Goal: Information Seeking & Learning: Learn about a topic

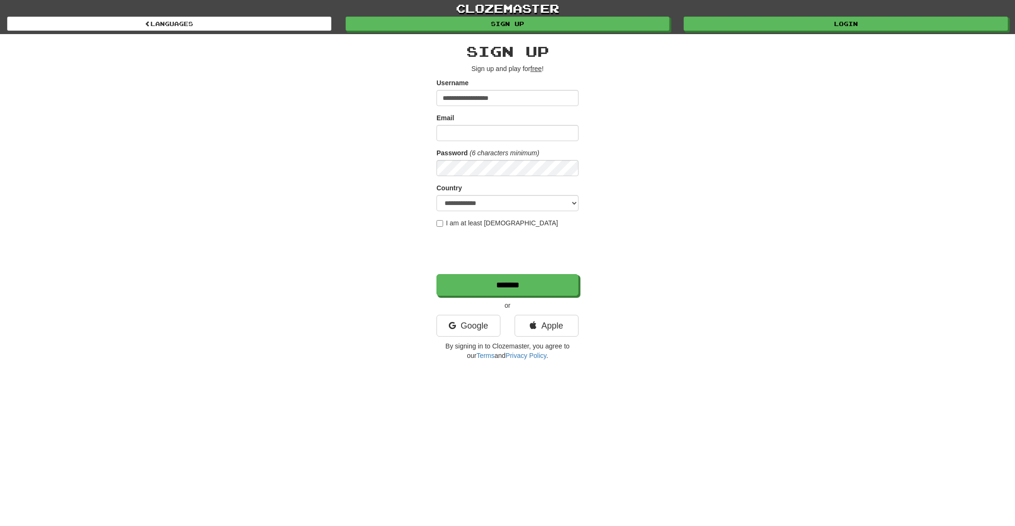
type input "**********"
click at [731, 35] on div "**********" at bounding box center [507, 199] width 554 height 331
click at [734, 27] on link "Login" at bounding box center [846, 24] width 324 height 14
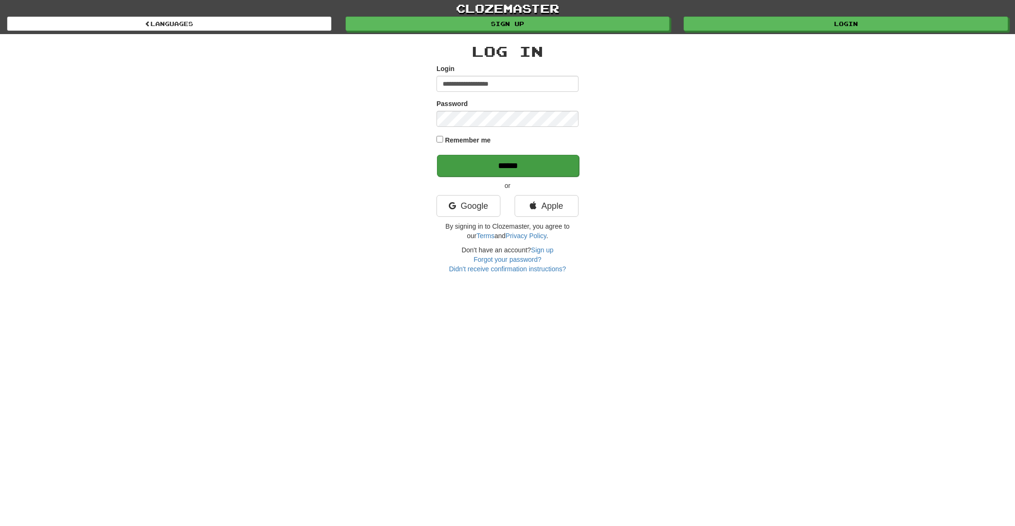
type input "**********"
click at [504, 168] on input "******" at bounding box center [508, 166] width 142 height 22
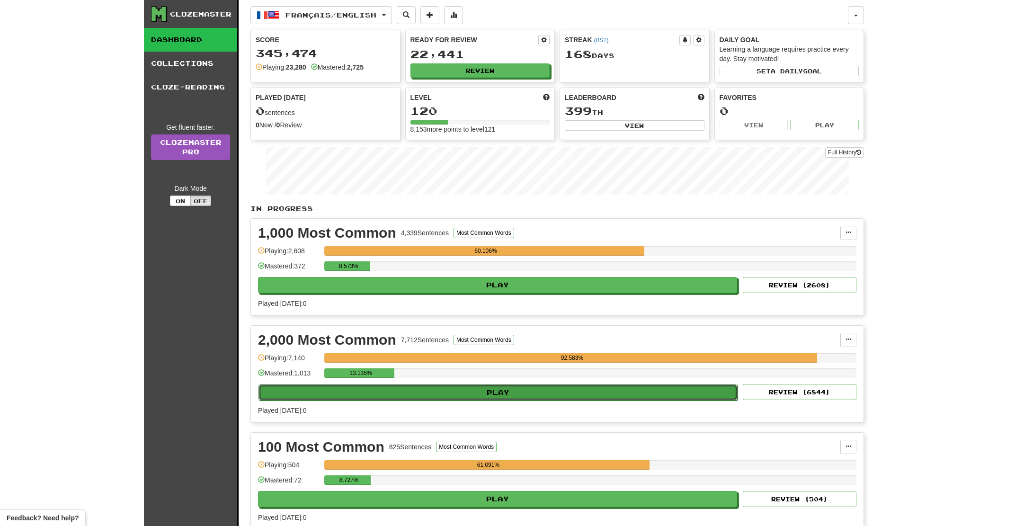
click at [508, 395] on button "Play" at bounding box center [497, 392] width 479 height 16
select select "**"
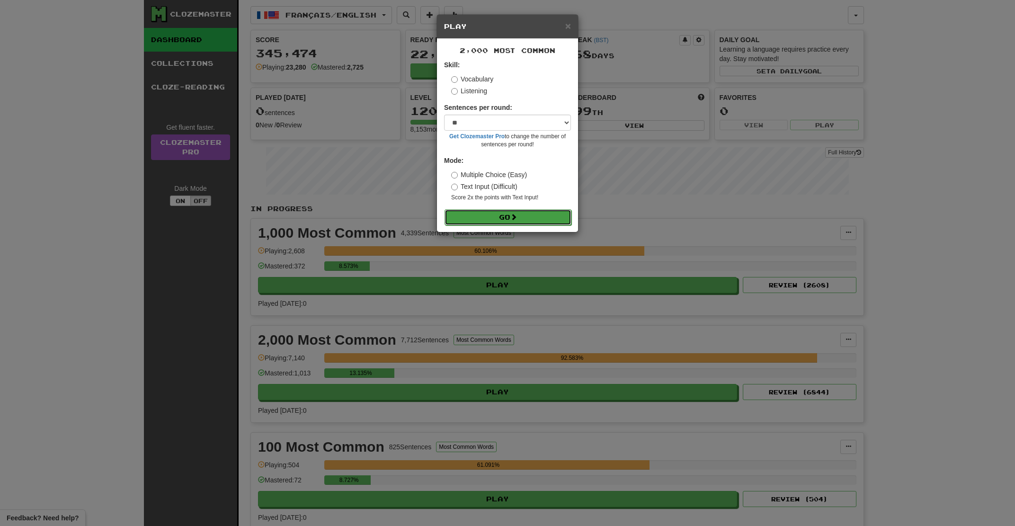
click at [526, 221] on button "Go" at bounding box center [507, 217] width 127 height 16
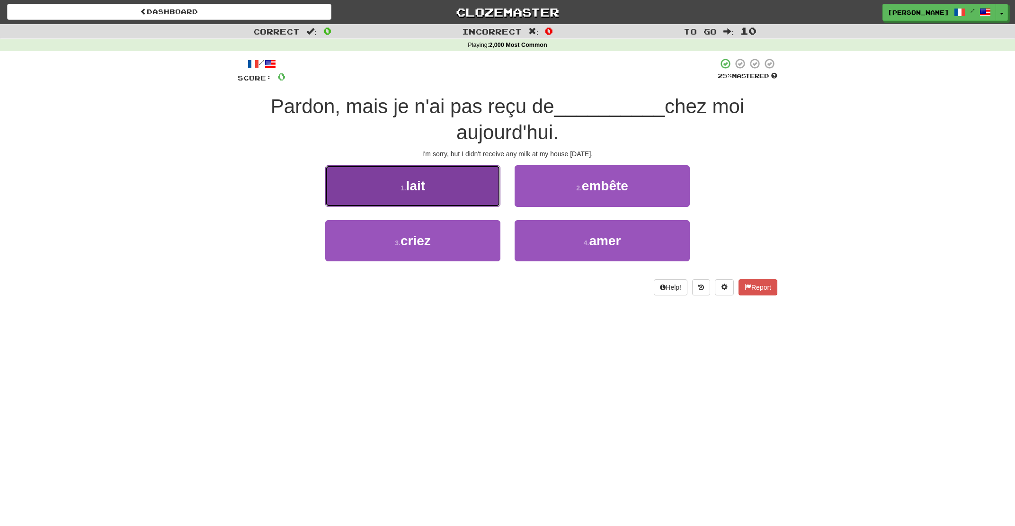
click at [468, 199] on button "1 . lait" at bounding box center [412, 185] width 175 height 41
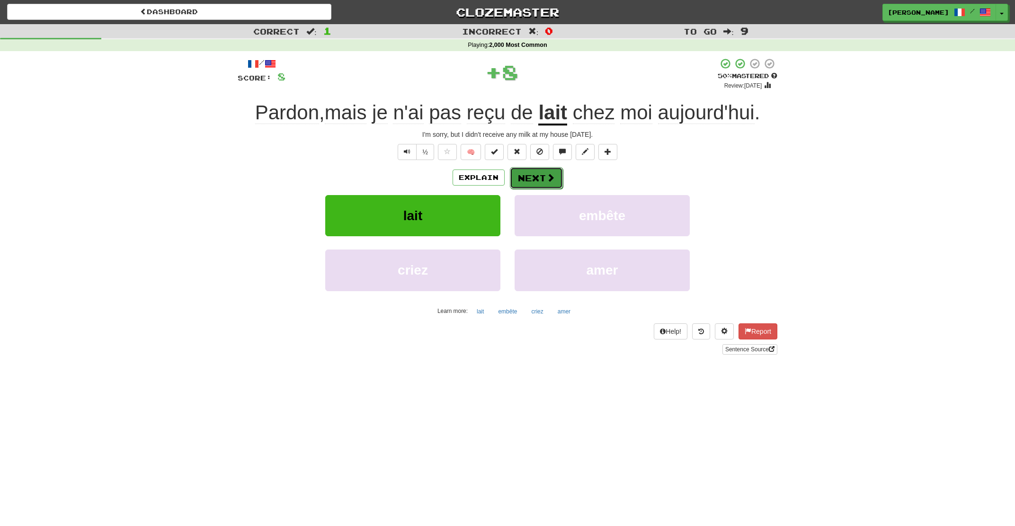
click at [534, 183] on button "Next" at bounding box center [536, 178] width 53 height 22
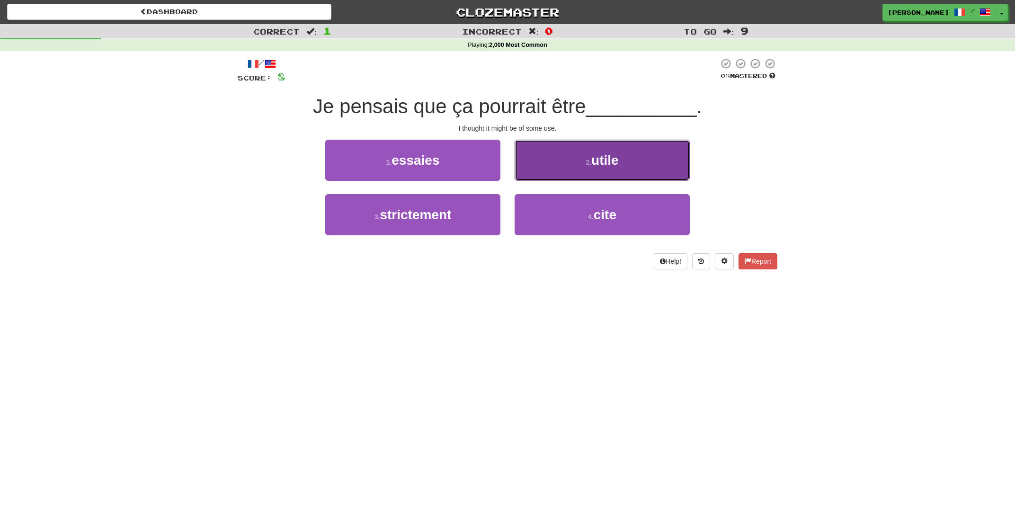
click at [554, 157] on button "2 . utile" at bounding box center [601, 160] width 175 height 41
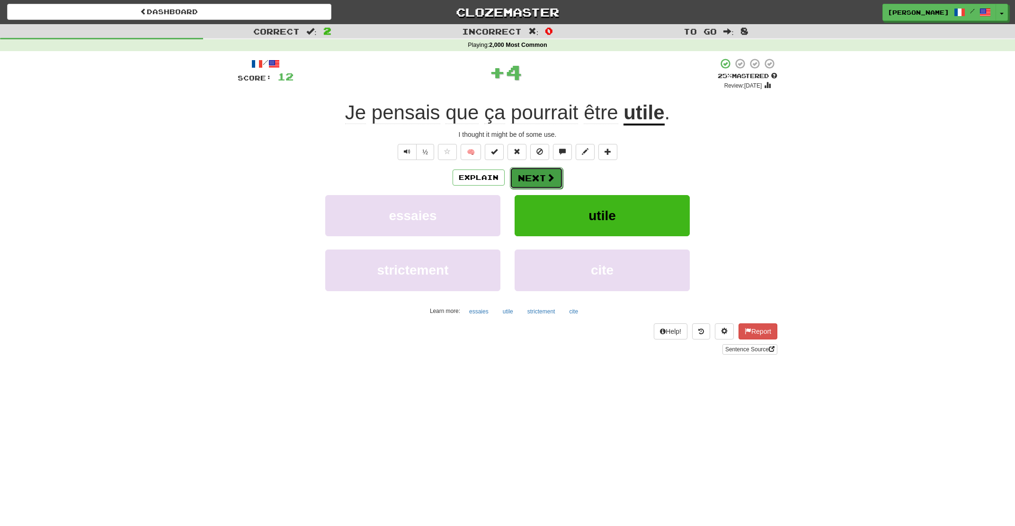
click at [514, 168] on button "Next" at bounding box center [536, 178] width 53 height 22
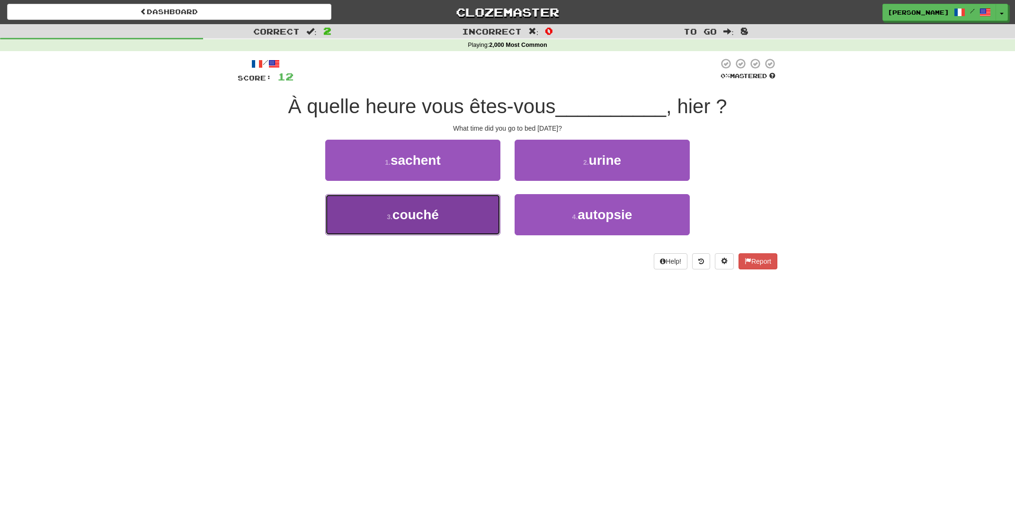
click at [468, 204] on button "3 . couché" at bounding box center [412, 214] width 175 height 41
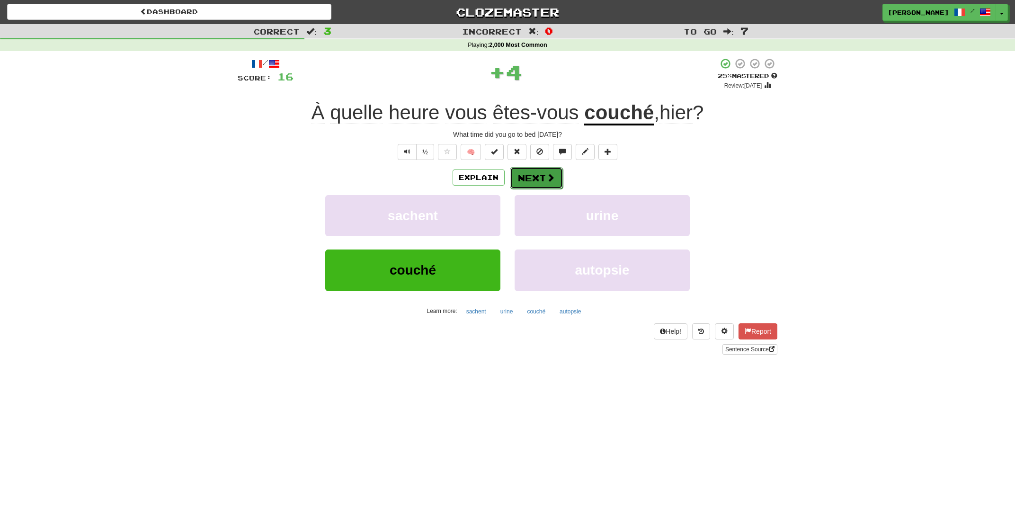
click at [541, 176] on button "Next" at bounding box center [536, 178] width 53 height 22
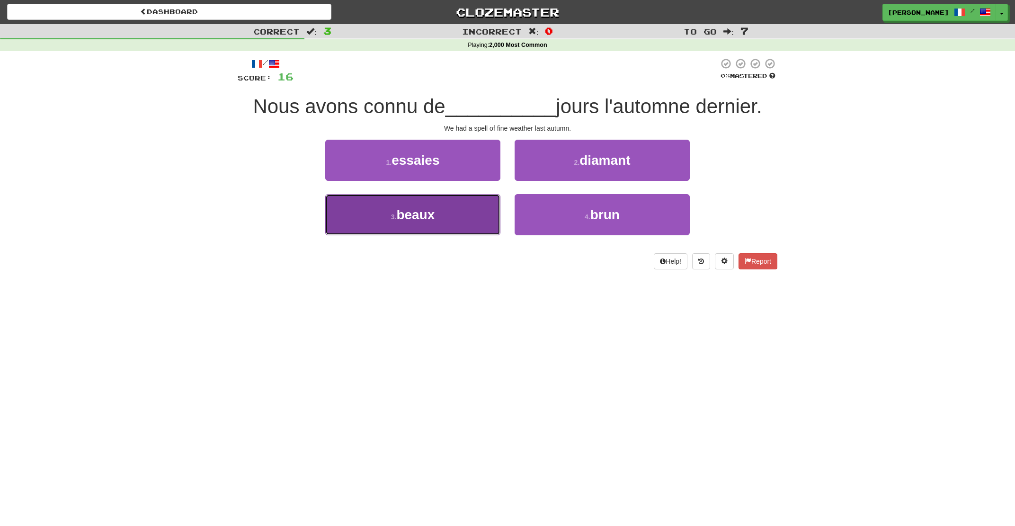
click at [474, 216] on button "3 . beaux" at bounding box center [412, 214] width 175 height 41
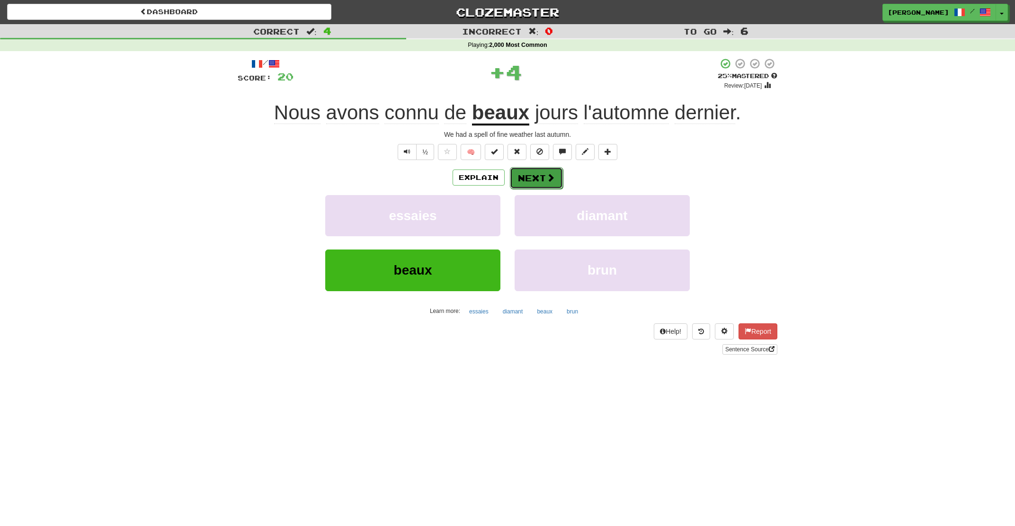
click at [538, 180] on button "Next" at bounding box center [536, 178] width 53 height 22
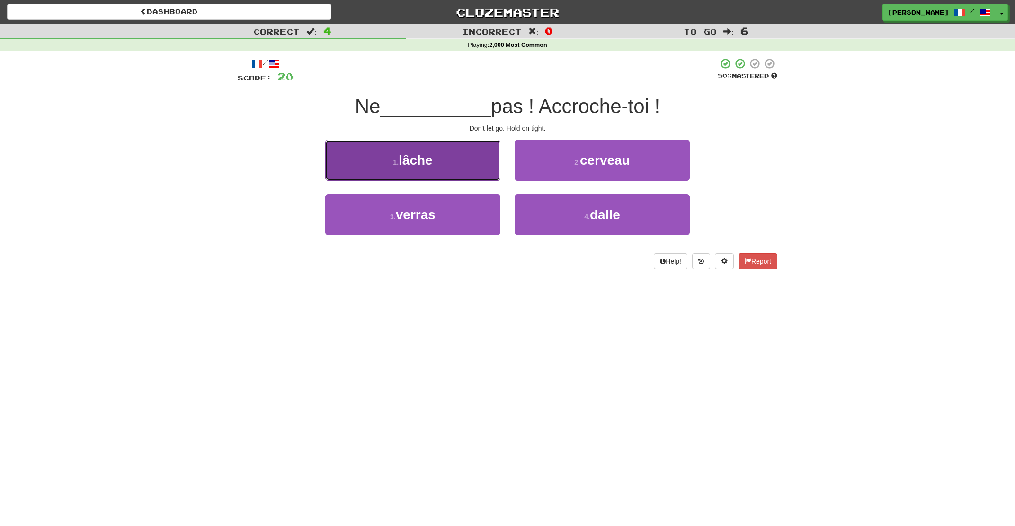
click at [471, 170] on button "1 . lâche" at bounding box center [412, 160] width 175 height 41
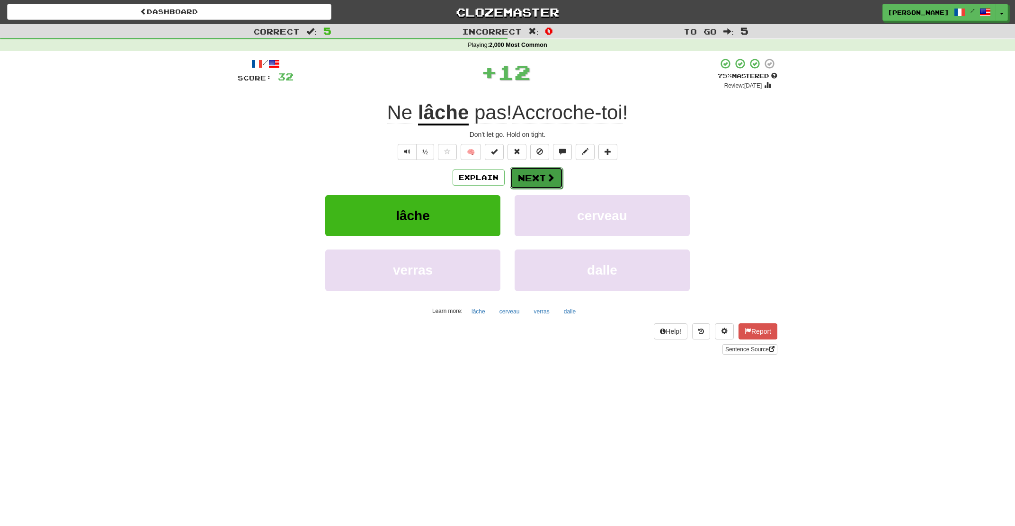
click at [526, 175] on button "Next" at bounding box center [536, 178] width 53 height 22
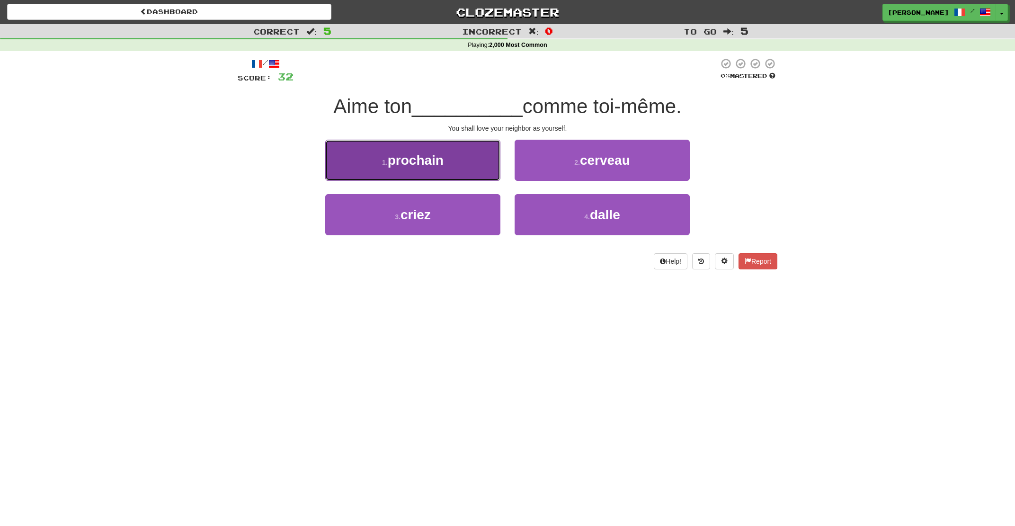
click at [466, 169] on button "1 . prochain" at bounding box center [412, 160] width 175 height 41
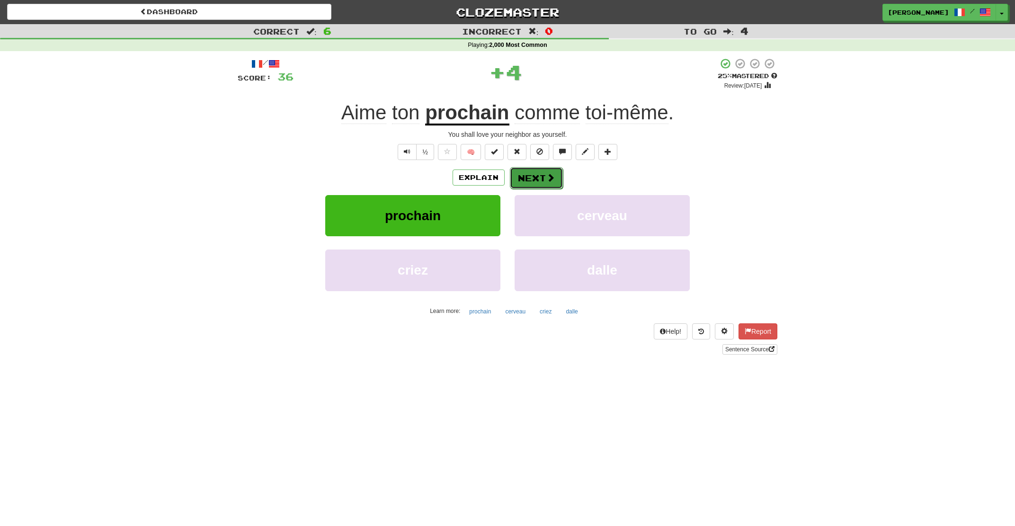
click at [524, 177] on button "Next" at bounding box center [536, 178] width 53 height 22
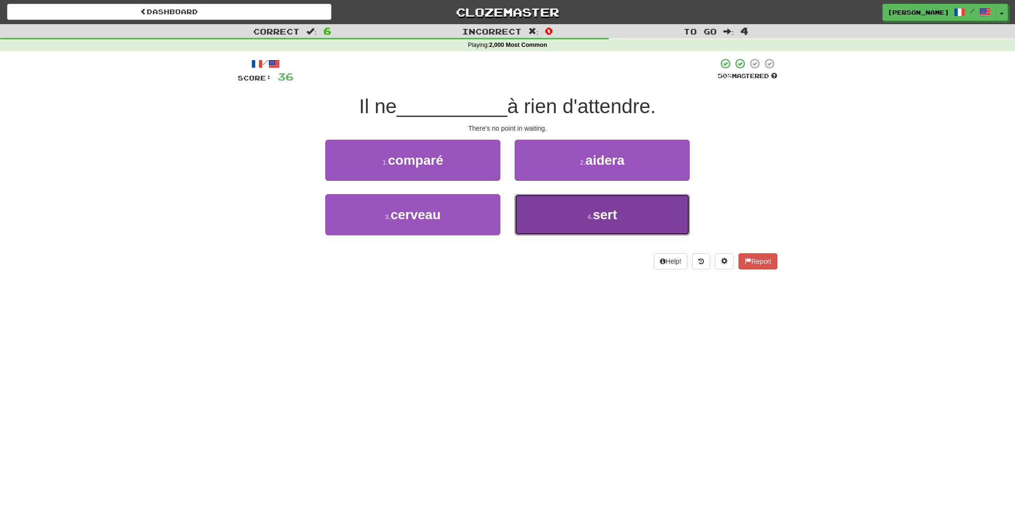
drag, startPoint x: 549, startPoint y: 212, endPoint x: 539, endPoint y: 198, distance: 17.3
click at [549, 212] on button "4 . sert" at bounding box center [601, 214] width 175 height 41
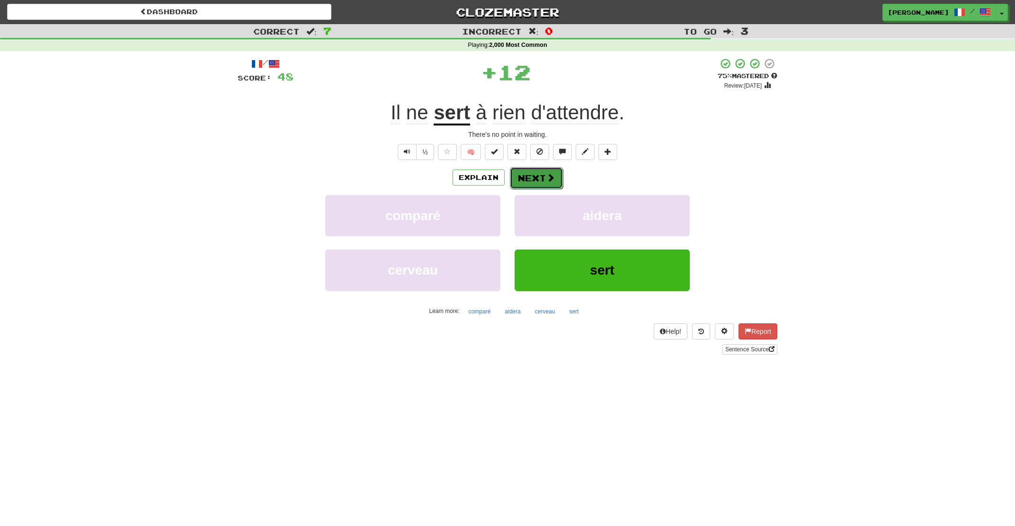
click at [529, 177] on button "Next" at bounding box center [536, 178] width 53 height 22
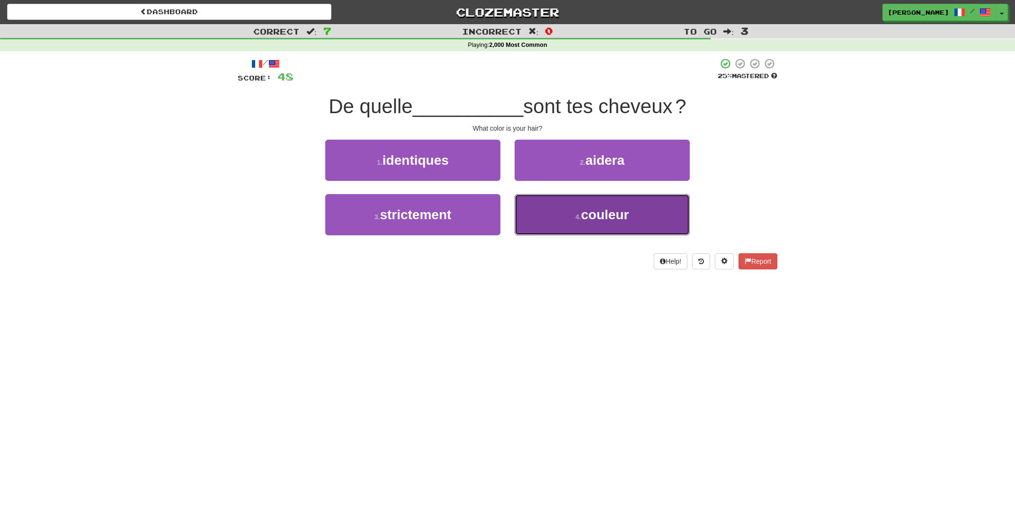
click at [570, 216] on button "4 . couleur" at bounding box center [601, 214] width 175 height 41
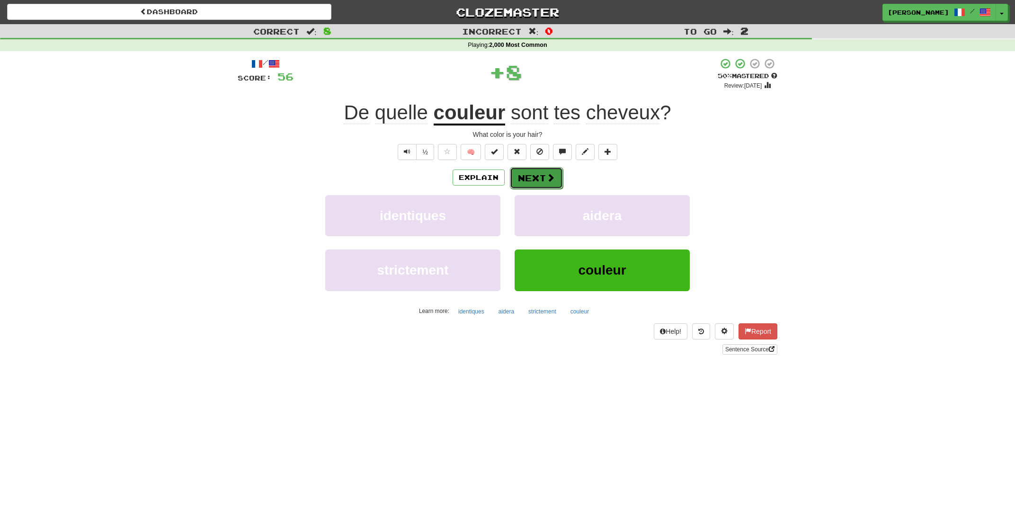
click at [535, 174] on button "Next" at bounding box center [536, 178] width 53 height 22
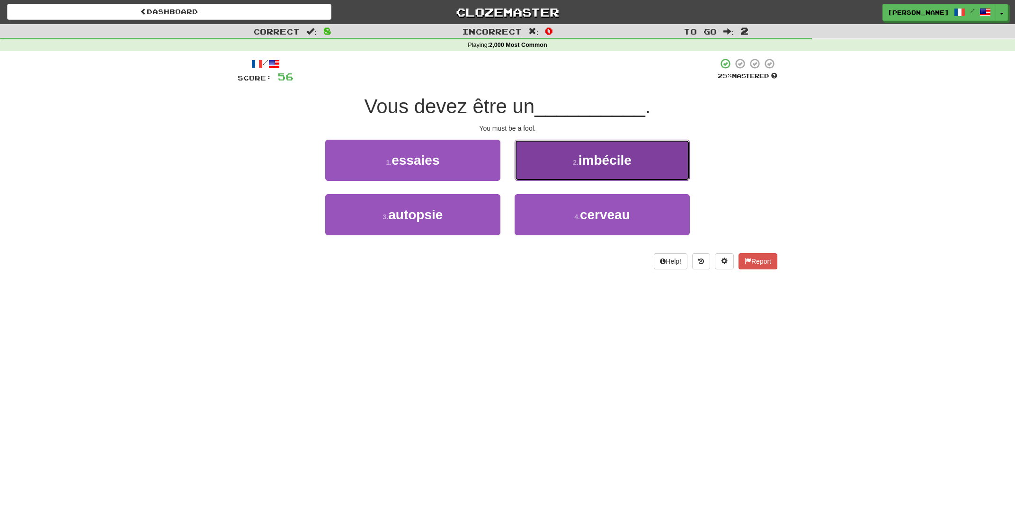
click at [554, 163] on button "2 . imbécile" at bounding box center [601, 160] width 175 height 41
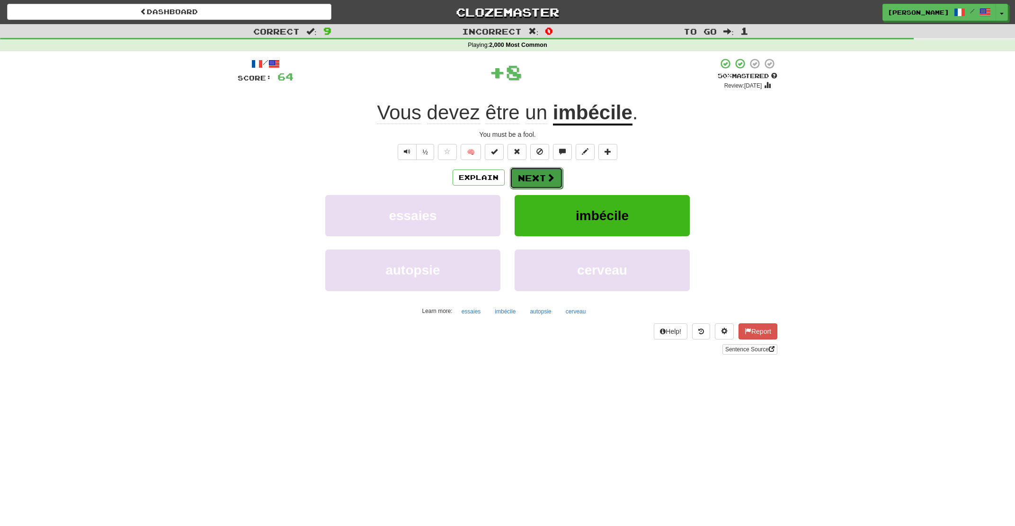
click at [538, 175] on button "Next" at bounding box center [536, 178] width 53 height 22
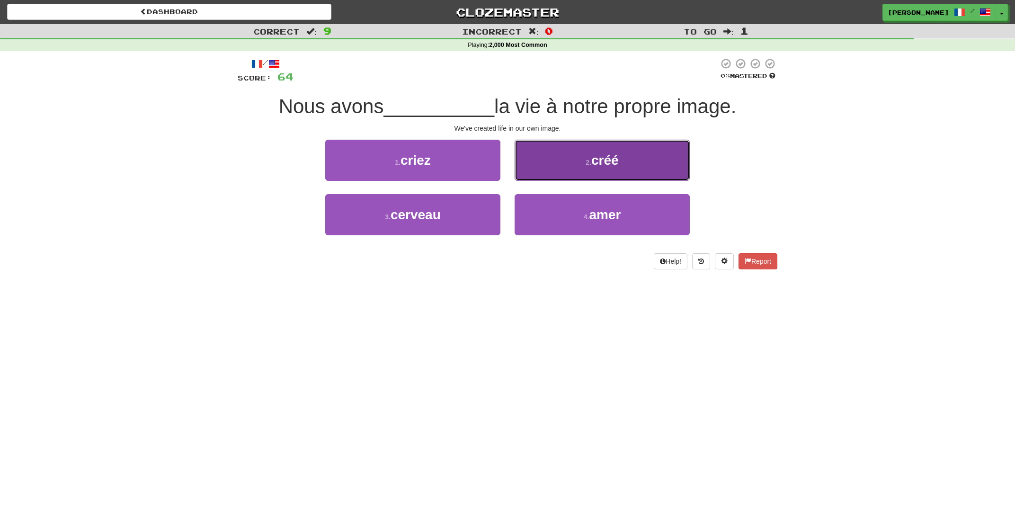
click at [552, 164] on button "2 . créé" at bounding box center [601, 160] width 175 height 41
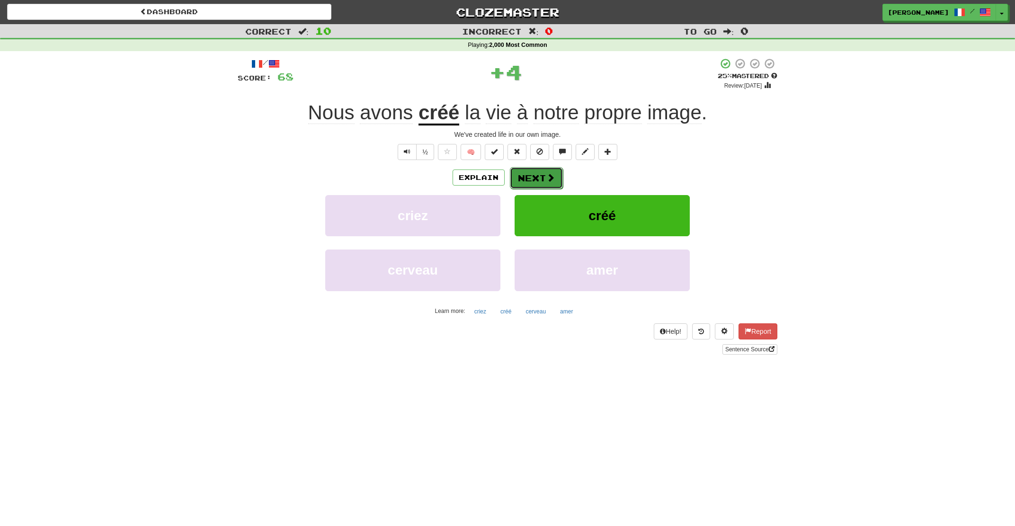
click at [537, 181] on button "Next" at bounding box center [536, 178] width 53 height 22
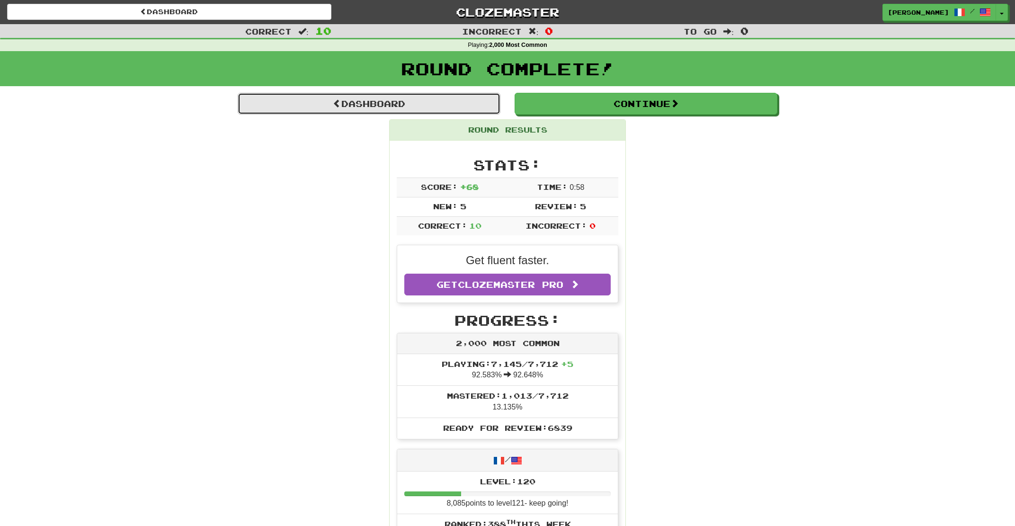
click at [402, 101] on link "Dashboard" at bounding box center [369, 104] width 263 height 22
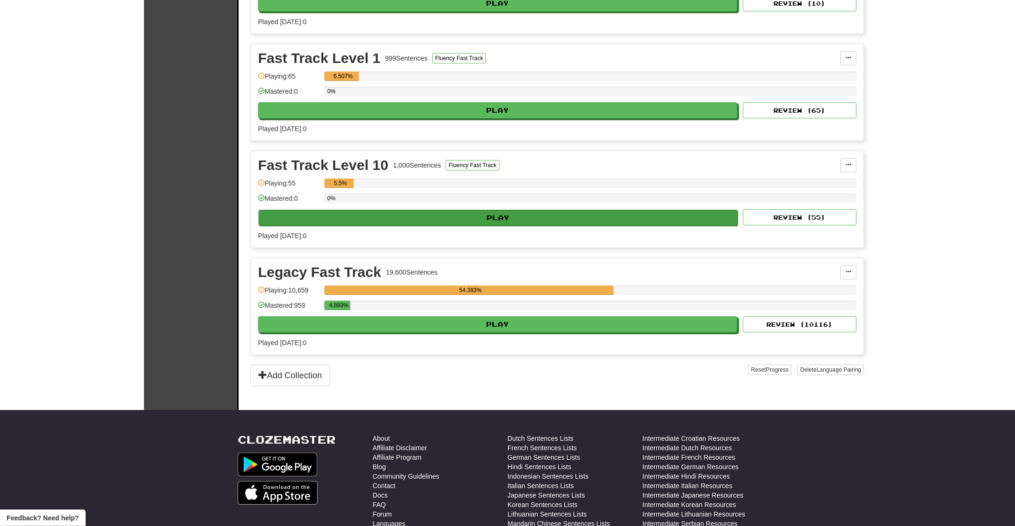
scroll to position [710, 0]
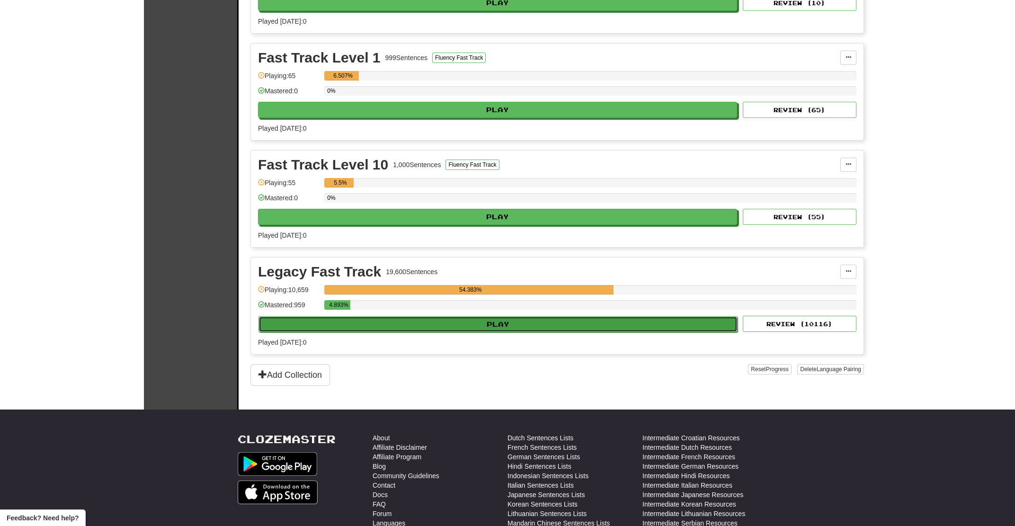
click at [500, 328] on button "Play" at bounding box center [497, 324] width 479 height 16
select select "**"
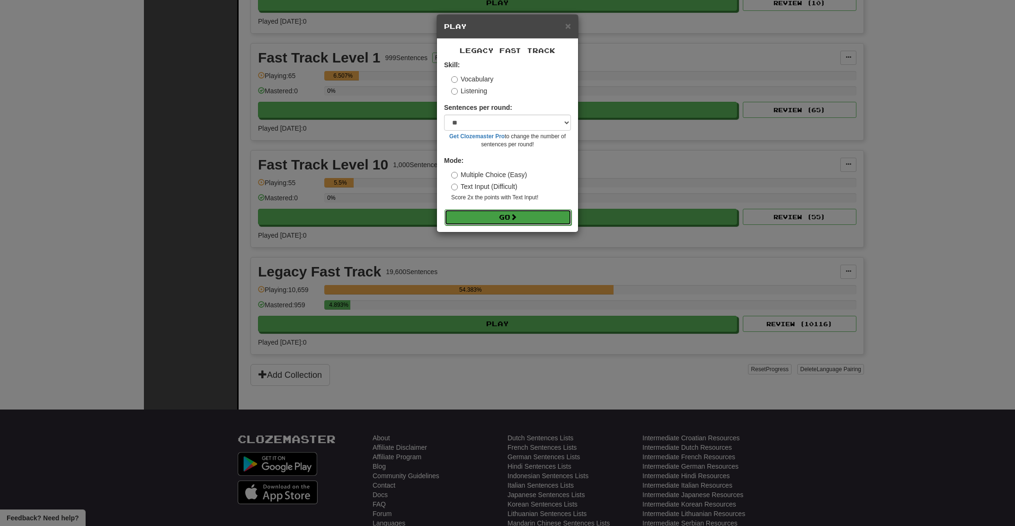
click at [521, 222] on button "Go" at bounding box center [507, 217] width 127 height 16
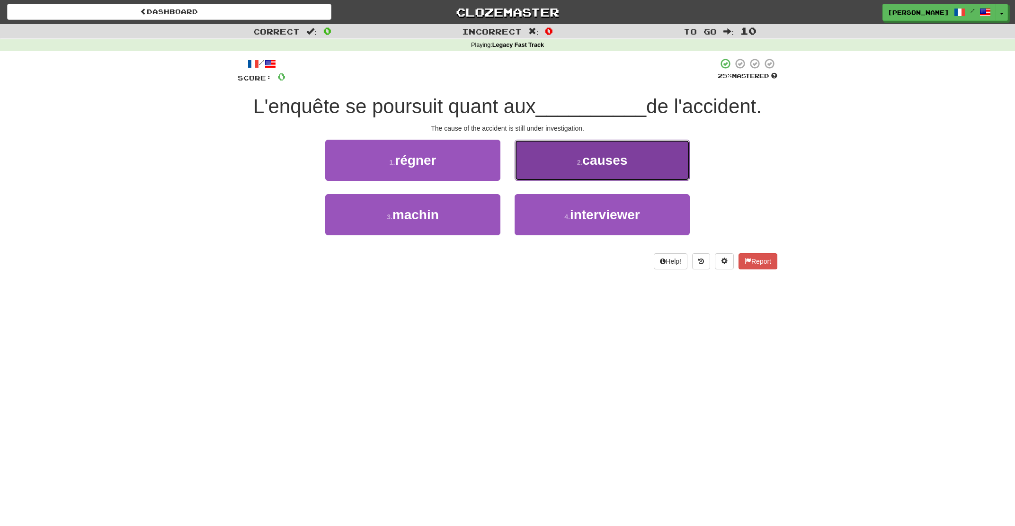
click at [551, 176] on button "2 . causes" at bounding box center [601, 160] width 175 height 41
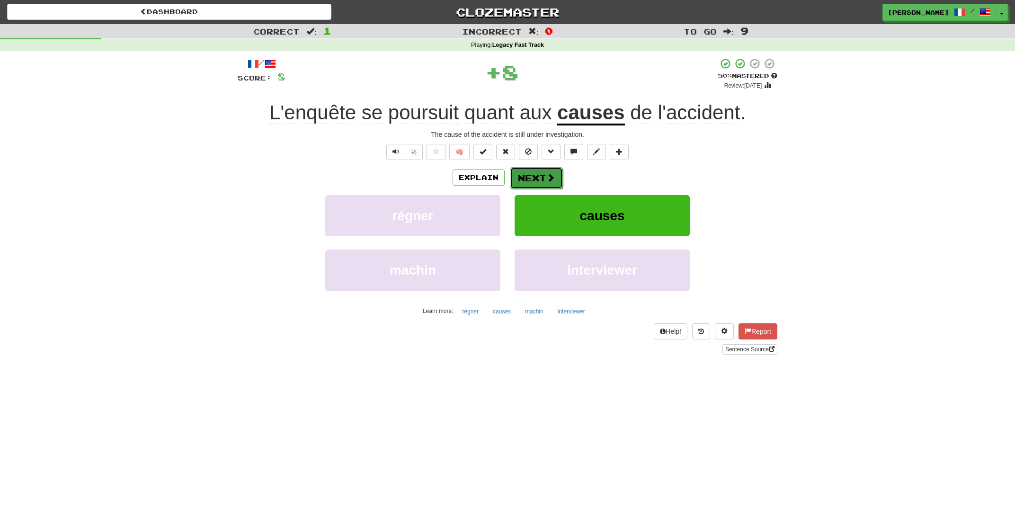
click at [549, 175] on span at bounding box center [550, 177] width 9 height 9
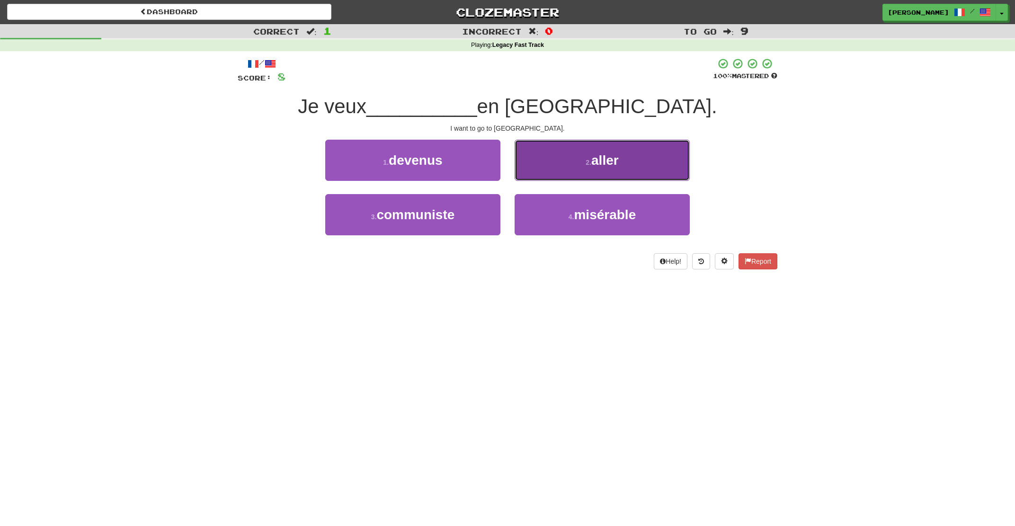
click at [550, 176] on button "2 . aller" at bounding box center [601, 160] width 175 height 41
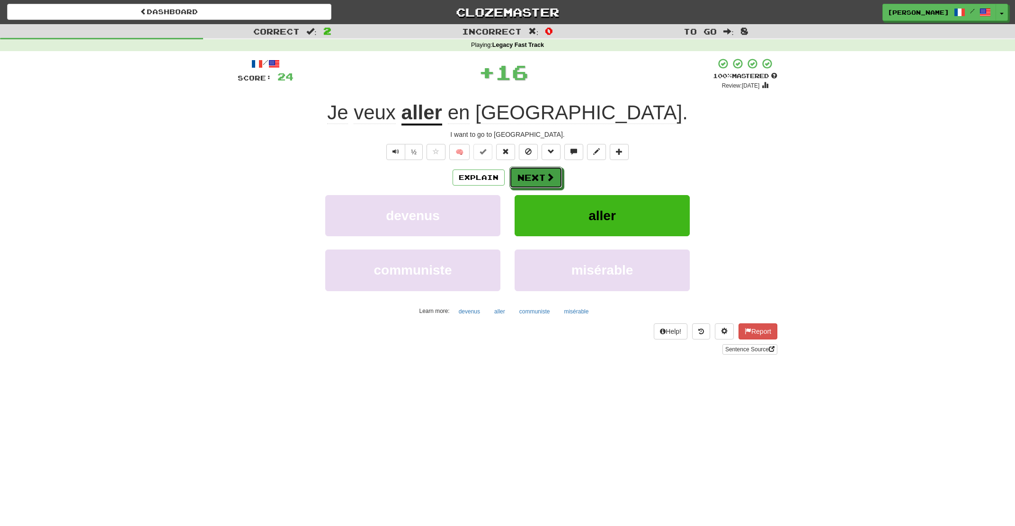
click at [550, 176] on span at bounding box center [550, 177] width 9 height 9
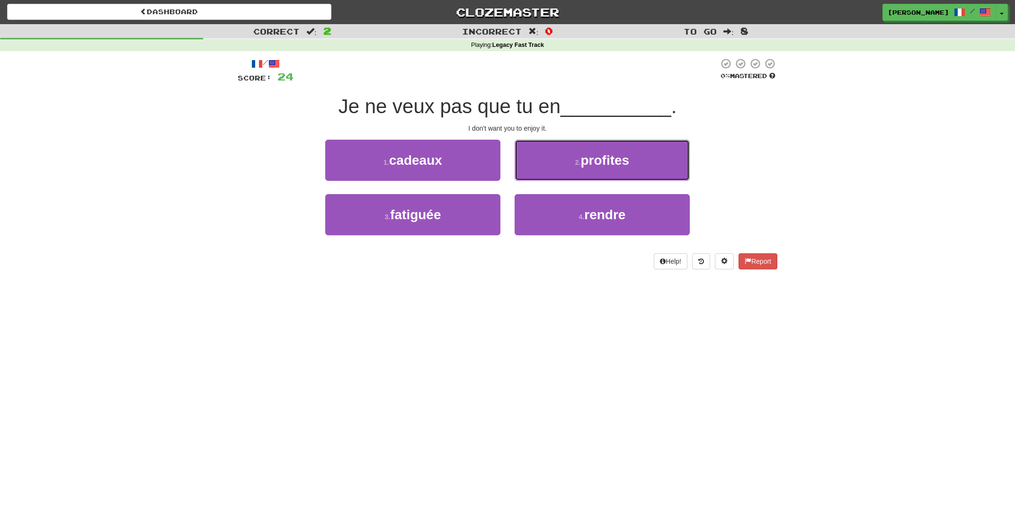
click at [550, 176] on button "2 . profites" at bounding box center [601, 160] width 175 height 41
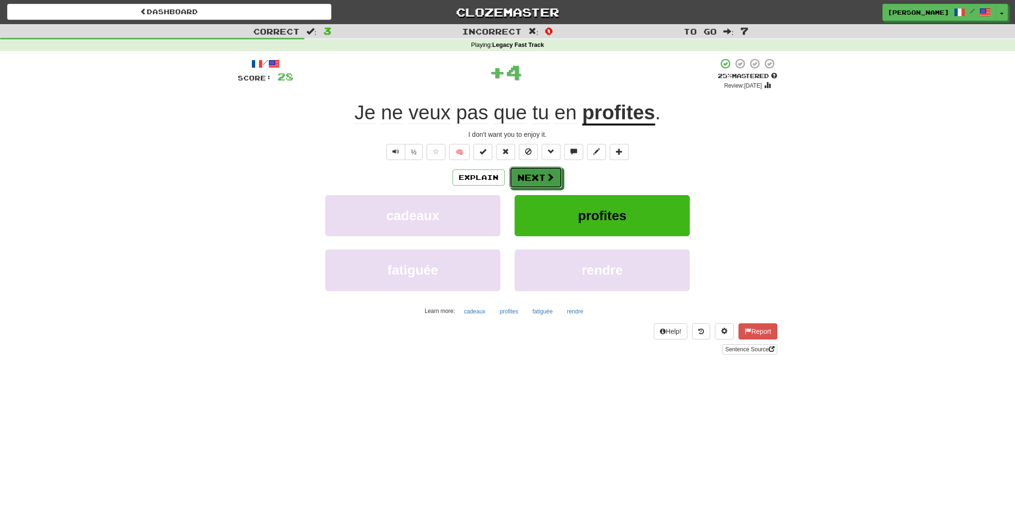
click at [550, 176] on span at bounding box center [550, 177] width 9 height 9
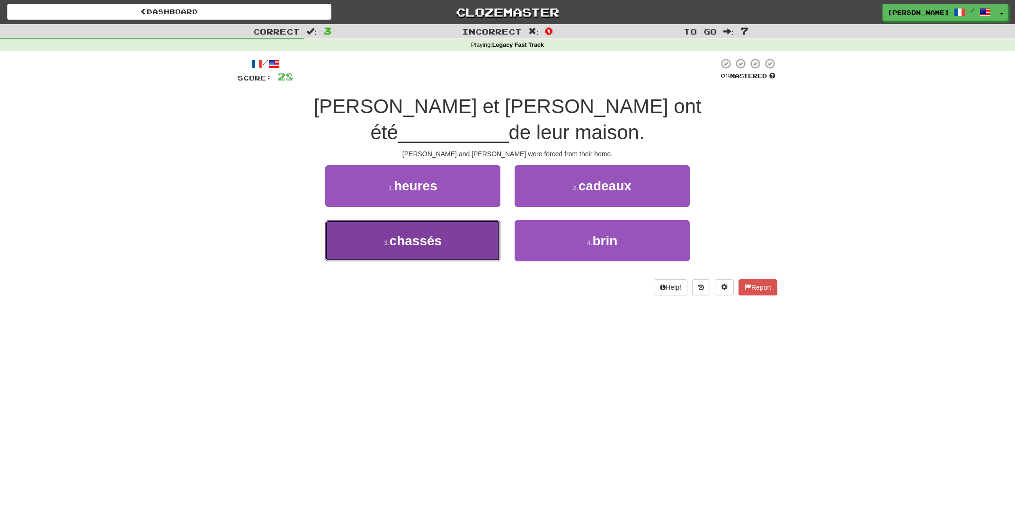
click at [452, 225] on button "3 . chassés" at bounding box center [412, 240] width 175 height 41
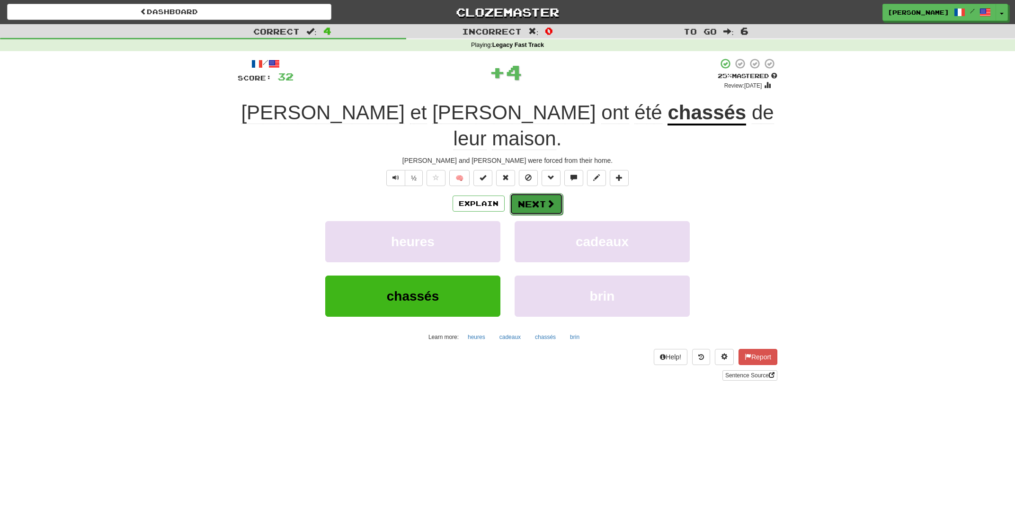
click at [525, 193] on button "Next" at bounding box center [536, 204] width 53 height 22
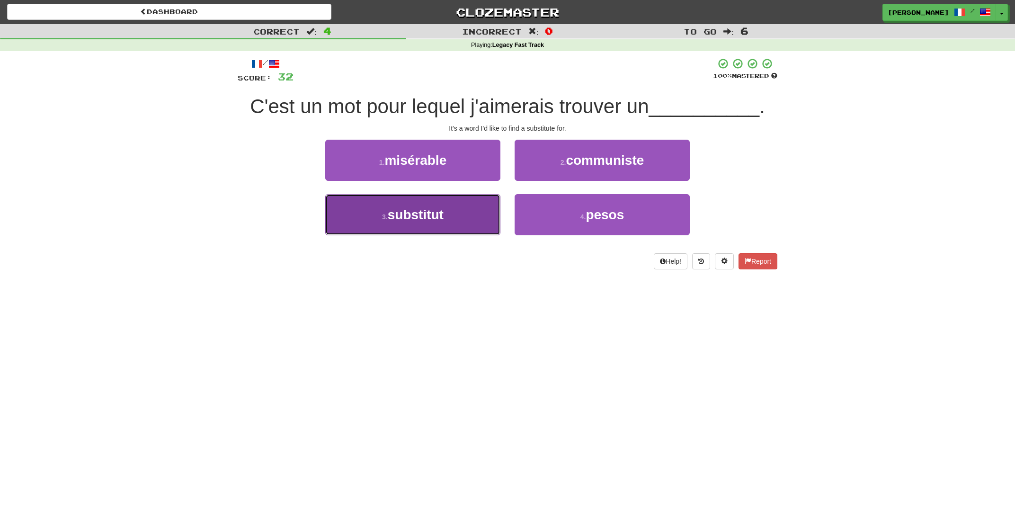
click at [454, 223] on button "3 . substitut" at bounding box center [412, 214] width 175 height 41
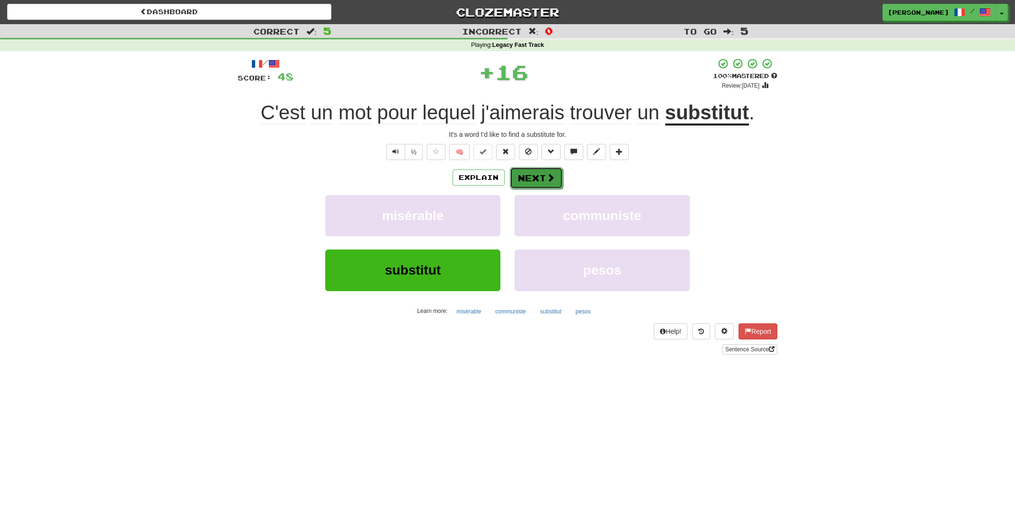
click at [529, 176] on button "Next" at bounding box center [536, 178] width 53 height 22
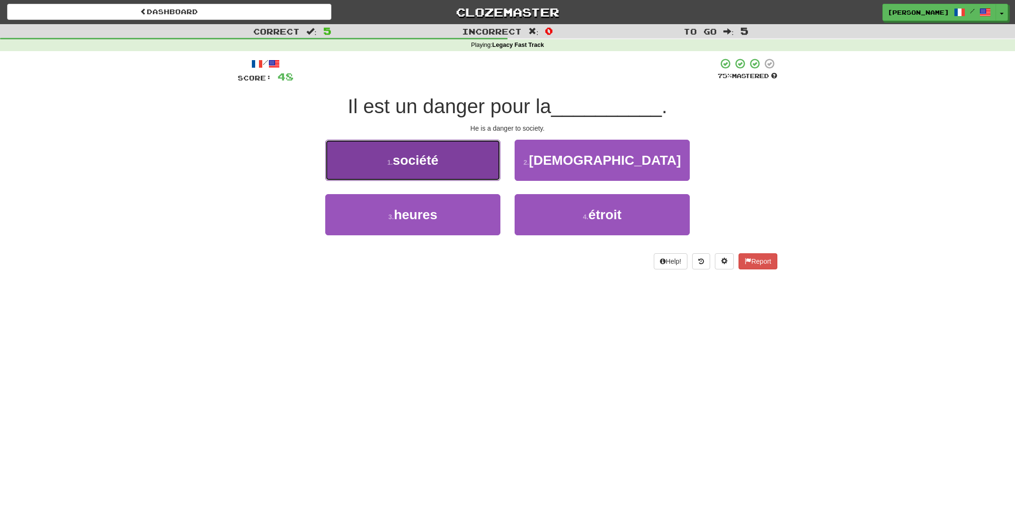
click at [471, 165] on button "1 . société" at bounding box center [412, 160] width 175 height 41
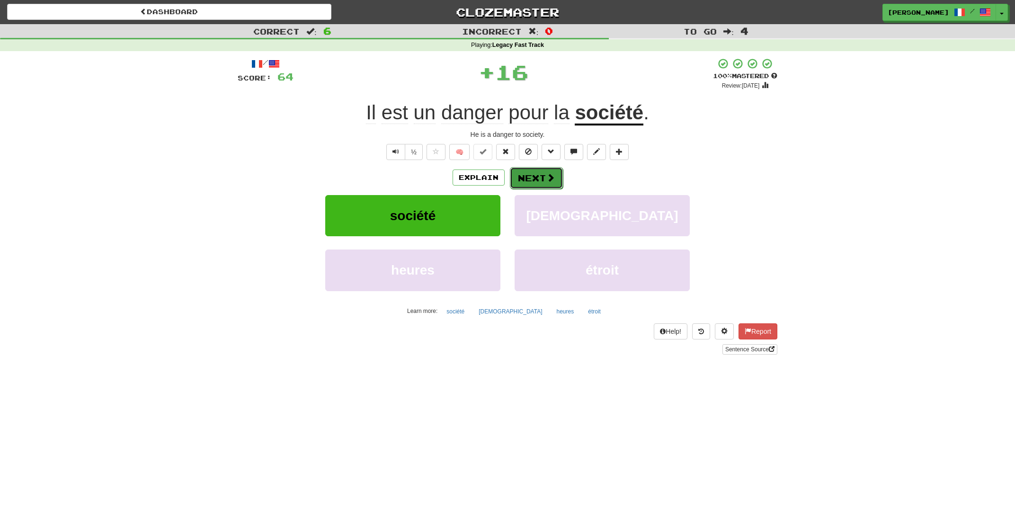
click at [519, 179] on button "Next" at bounding box center [536, 178] width 53 height 22
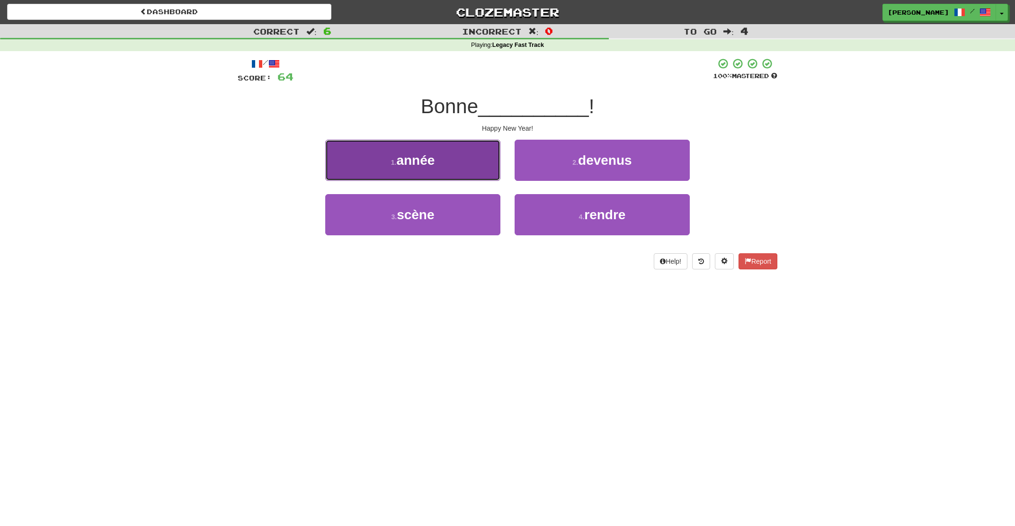
click at [461, 149] on button "1 . année" at bounding box center [412, 160] width 175 height 41
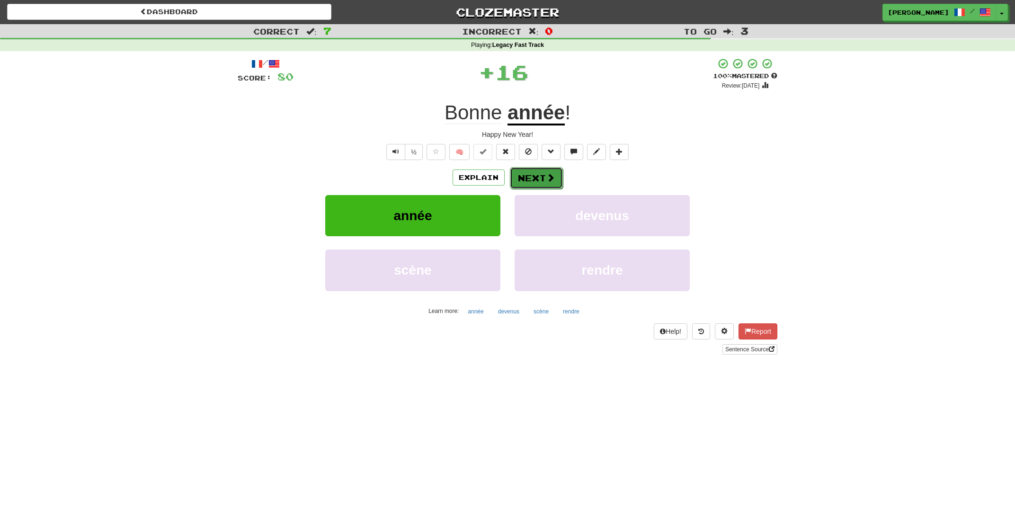
click at [528, 175] on button "Next" at bounding box center [536, 178] width 53 height 22
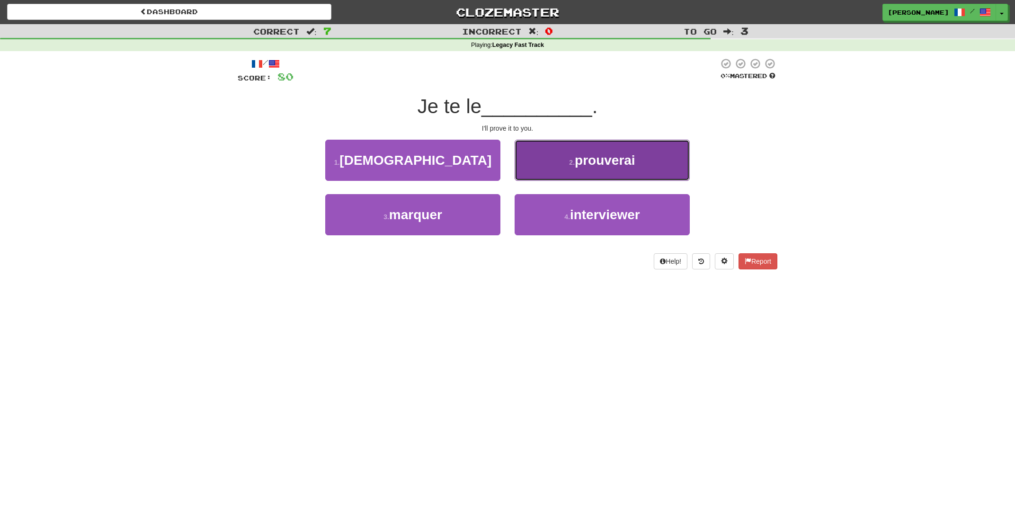
click at [552, 159] on button "2 . prouverai" at bounding box center [601, 160] width 175 height 41
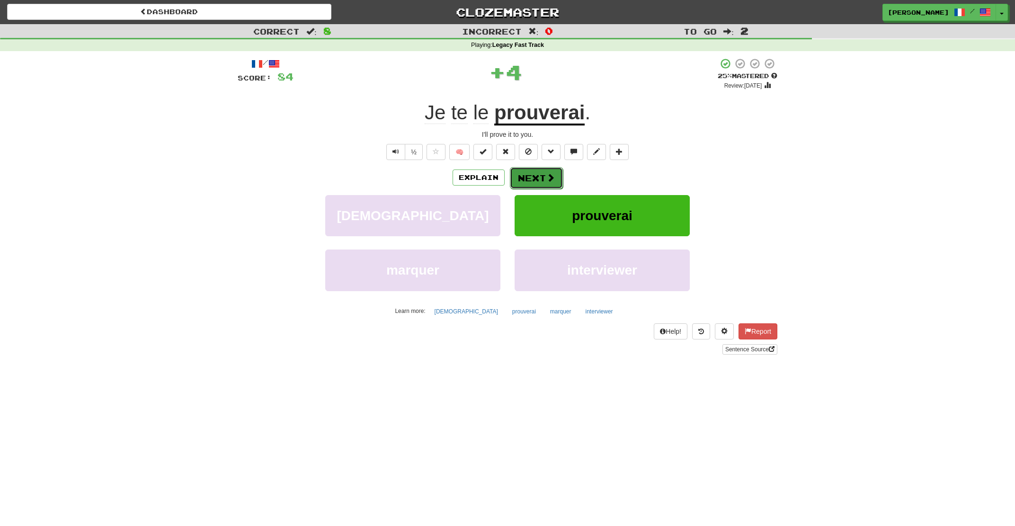
click at [517, 180] on button "Next" at bounding box center [536, 178] width 53 height 22
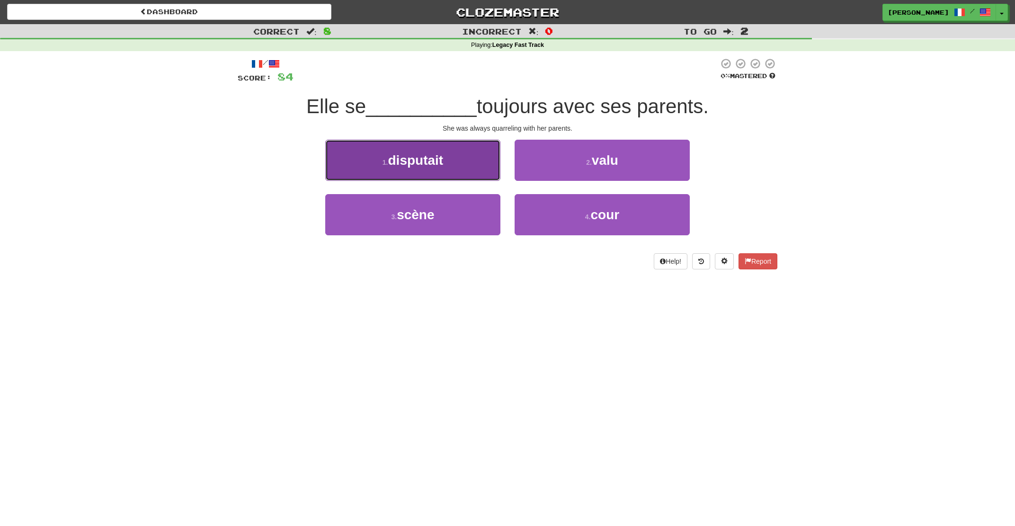
click at [482, 175] on button "1 . disputait" at bounding box center [412, 160] width 175 height 41
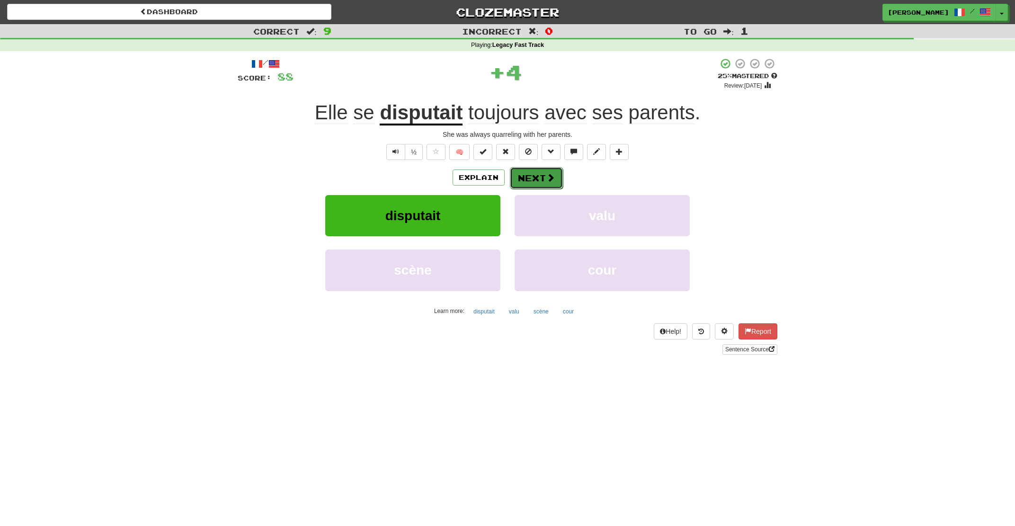
click at [513, 176] on button "Next" at bounding box center [536, 178] width 53 height 22
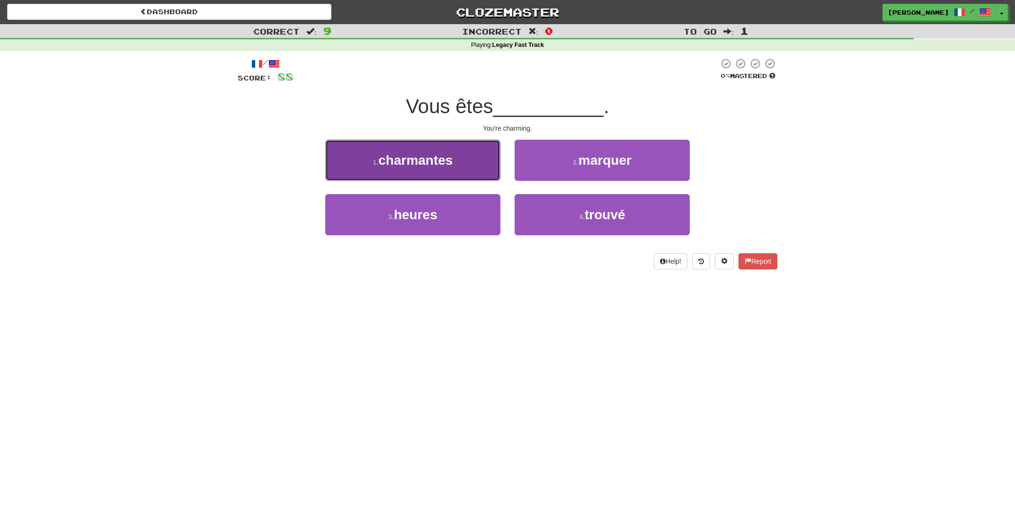
click at [466, 170] on button "1 . charmantes" at bounding box center [412, 160] width 175 height 41
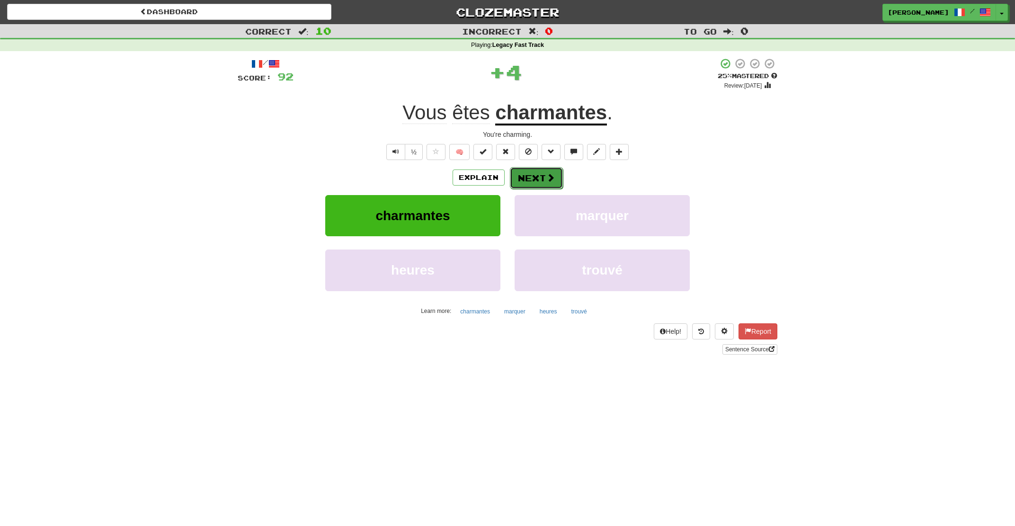
click at [521, 176] on button "Next" at bounding box center [536, 178] width 53 height 22
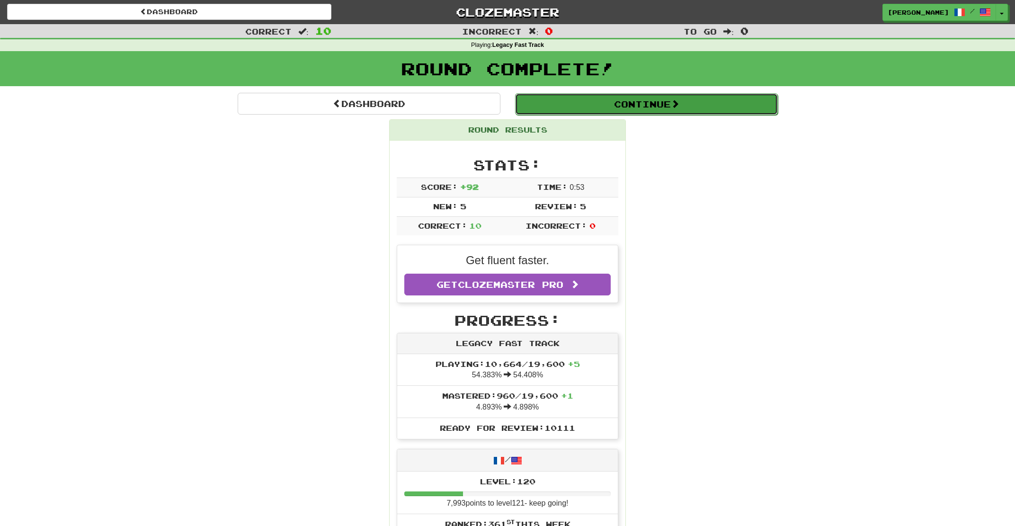
click at [599, 100] on button "Continue" at bounding box center [646, 104] width 263 height 22
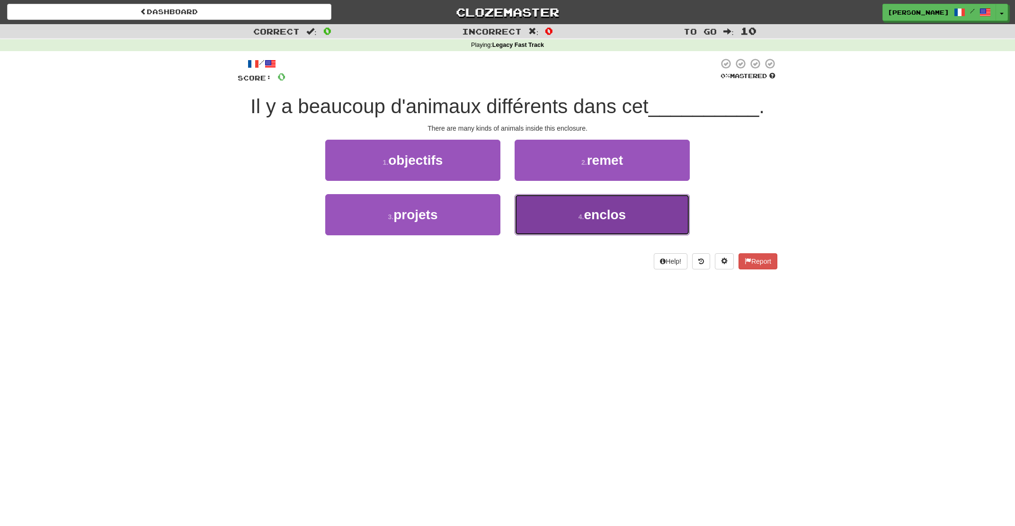
click at [556, 208] on button "4 . enclos" at bounding box center [601, 214] width 175 height 41
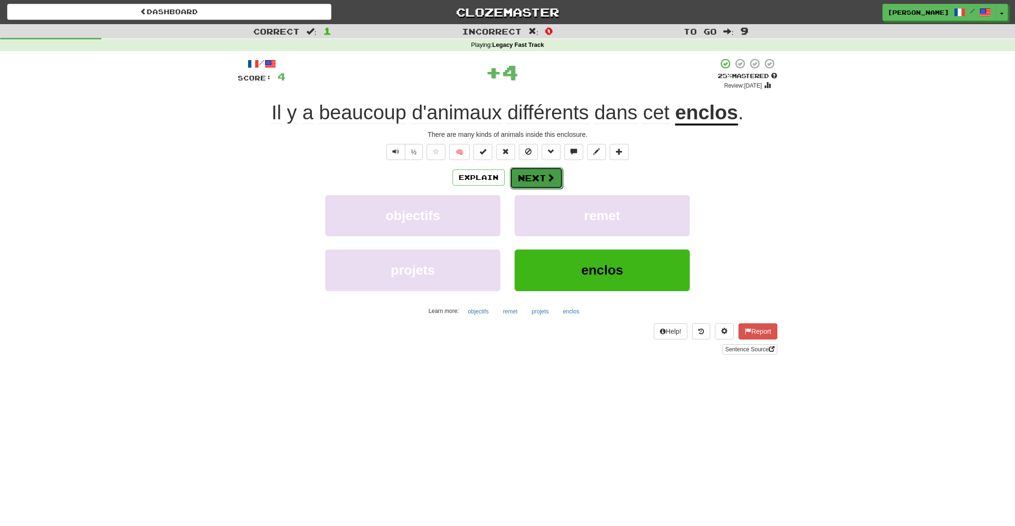
click at [531, 179] on button "Next" at bounding box center [536, 178] width 53 height 22
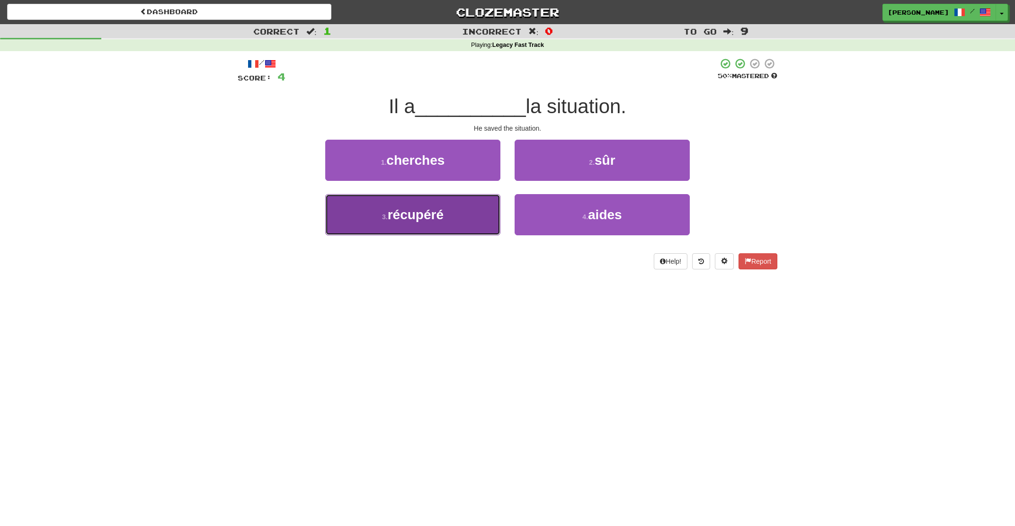
click at [440, 216] on span "récupéré" at bounding box center [416, 214] width 56 height 15
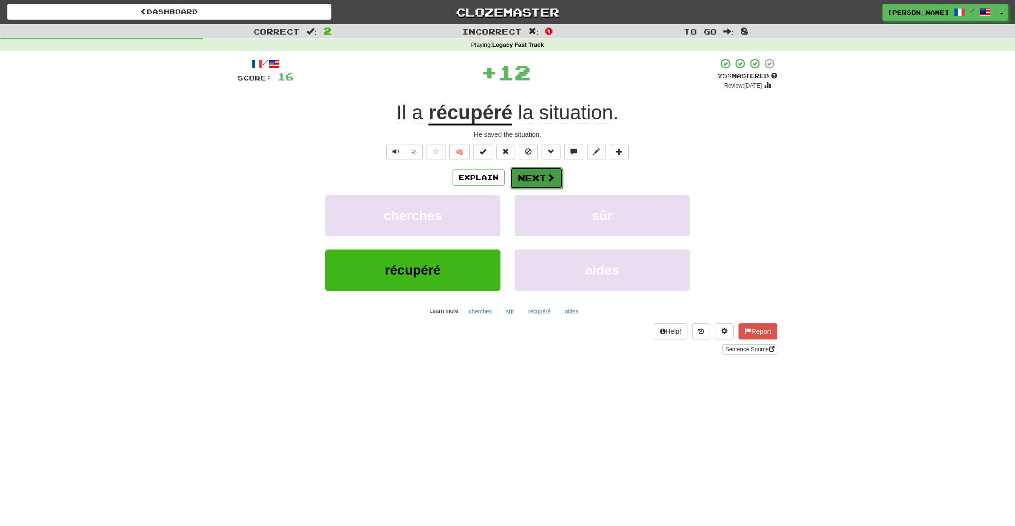
click at [528, 176] on button "Next" at bounding box center [536, 178] width 53 height 22
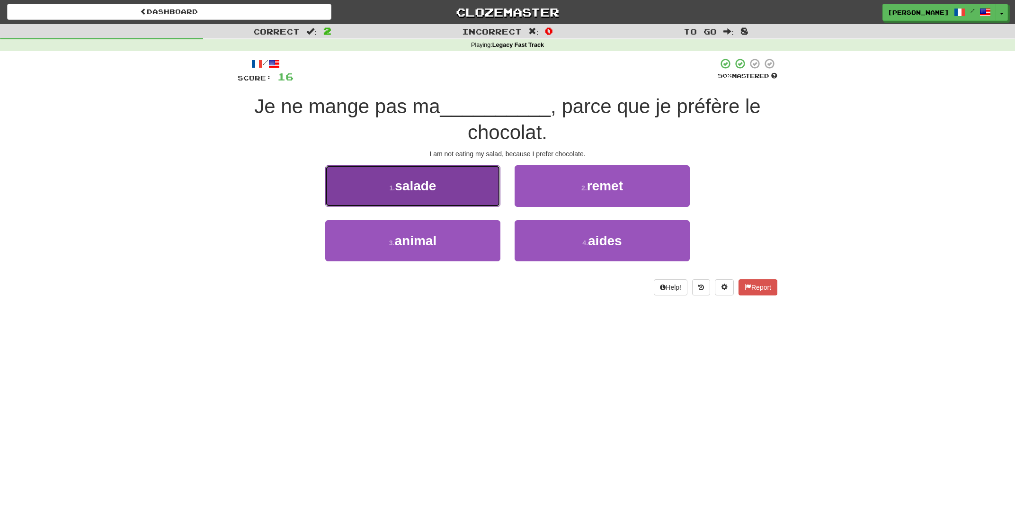
click at [461, 198] on button "1 . salade" at bounding box center [412, 185] width 175 height 41
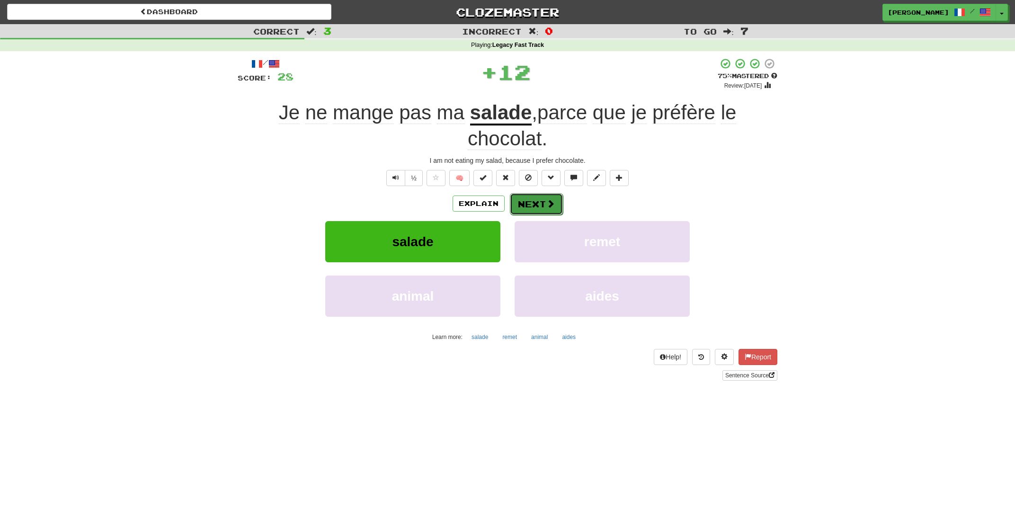
click at [525, 212] on button "Next" at bounding box center [536, 204] width 53 height 22
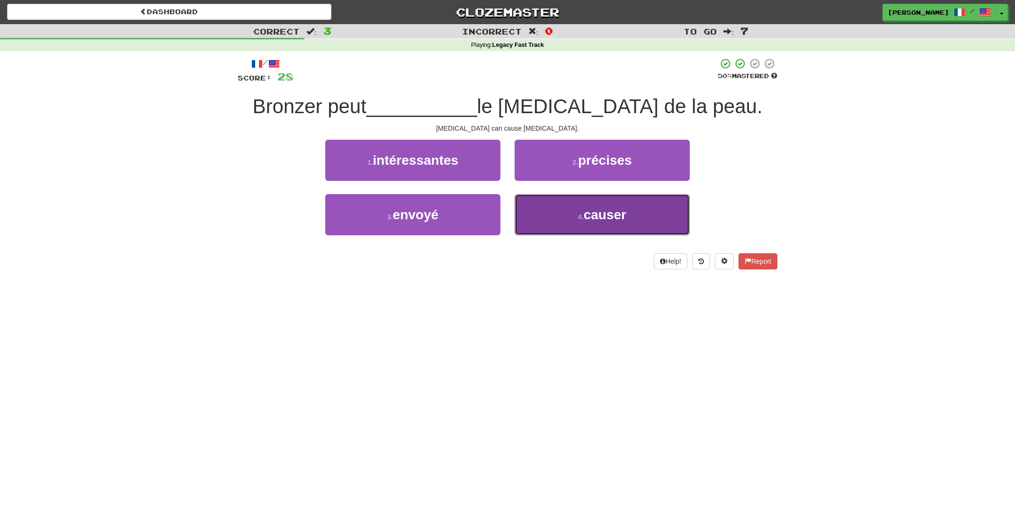
click at [533, 217] on button "4 . causer" at bounding box center [601, 214] width 175 height 41
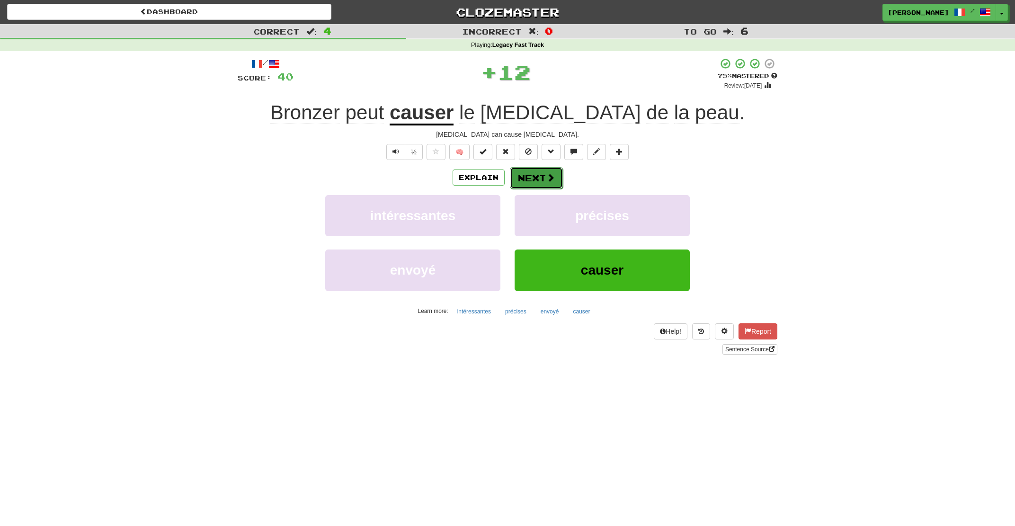
click at [521, 174] on button "Next" at bounding box center [536, 178] width 53 height 22
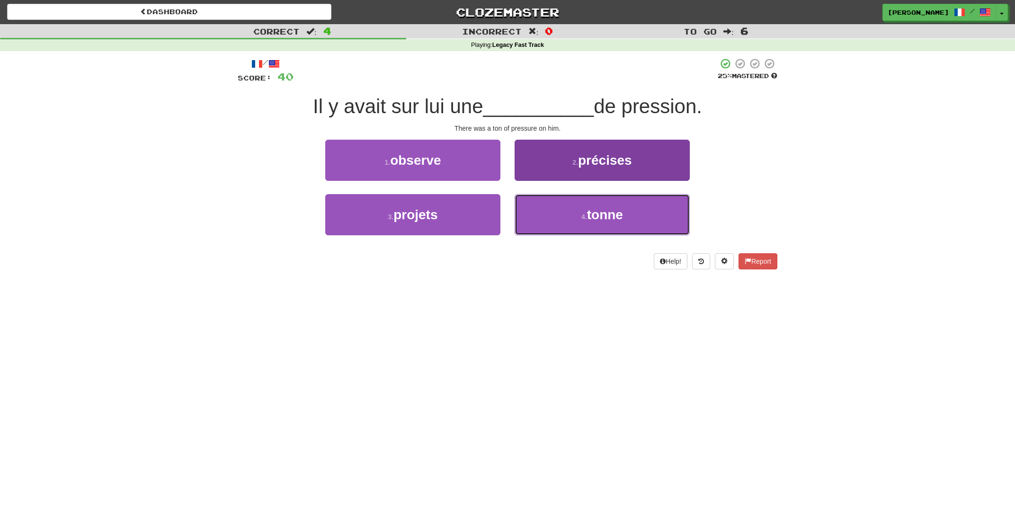
click at [521, 208] on button "4 . tonne" at bounding box center [601, 214] width 175 height 41
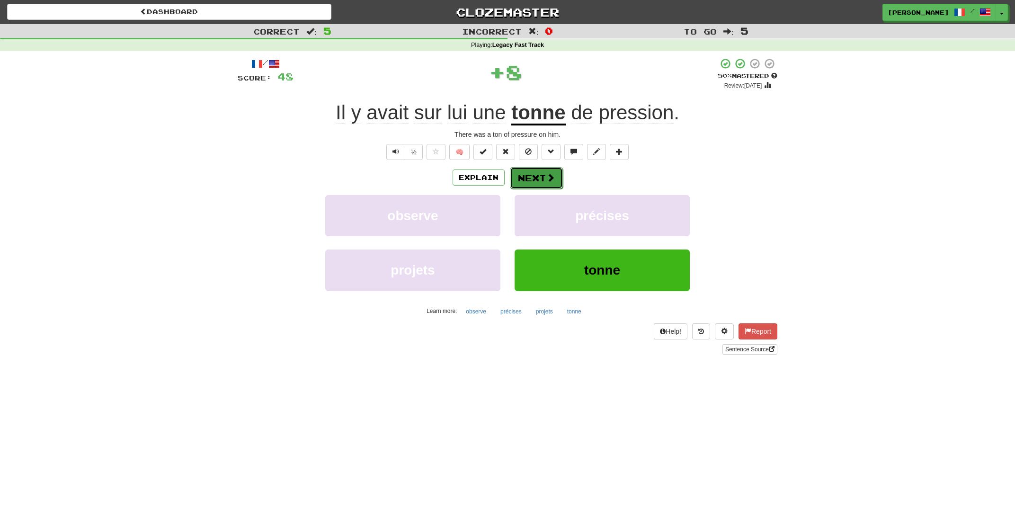
click at [515, 178] on button "Next" at bounding box center [536, 178] width 53 height 22
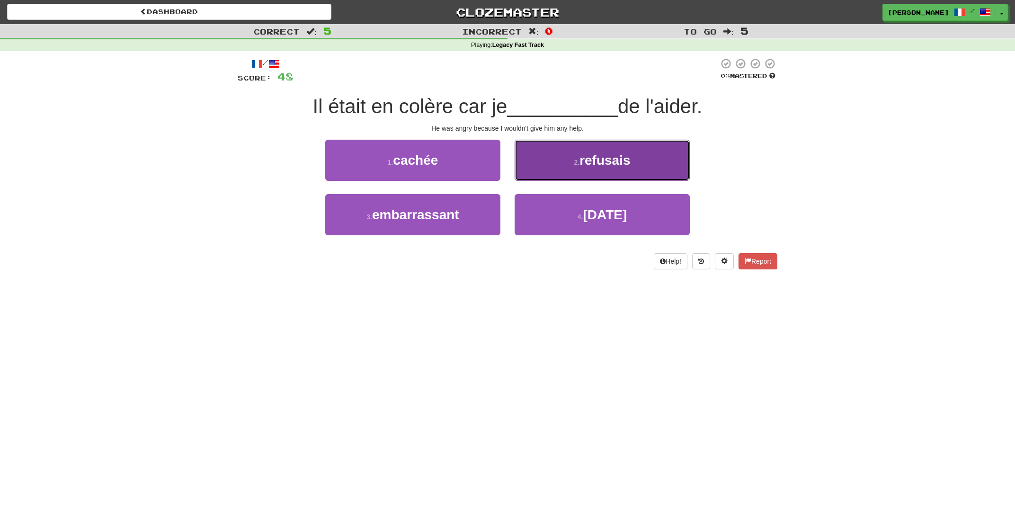
click at [558, 166] on button "2 . refusais" at bounding box center [601, 160] width 175 height 41
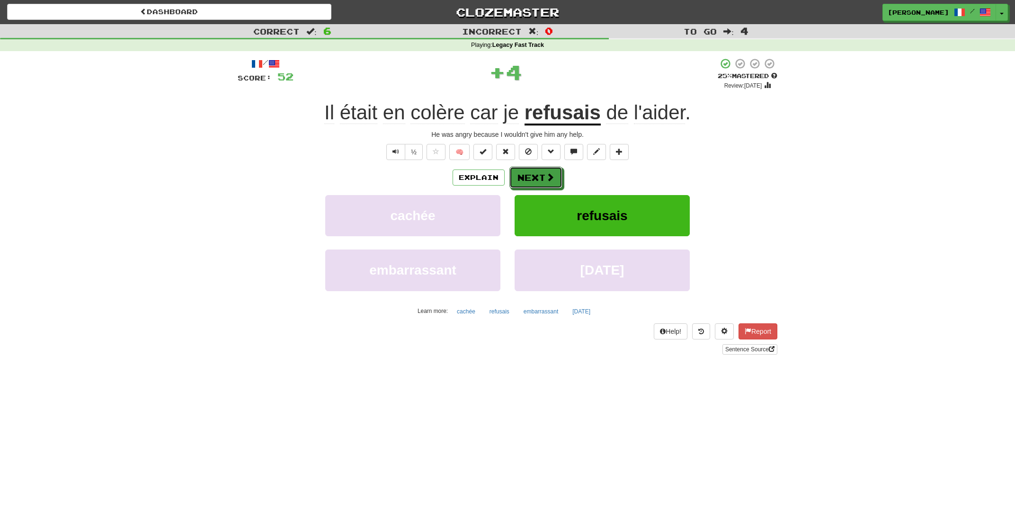
click at [522, 176] on button "Next" at bounding box center [535, 178] width 53 height 22
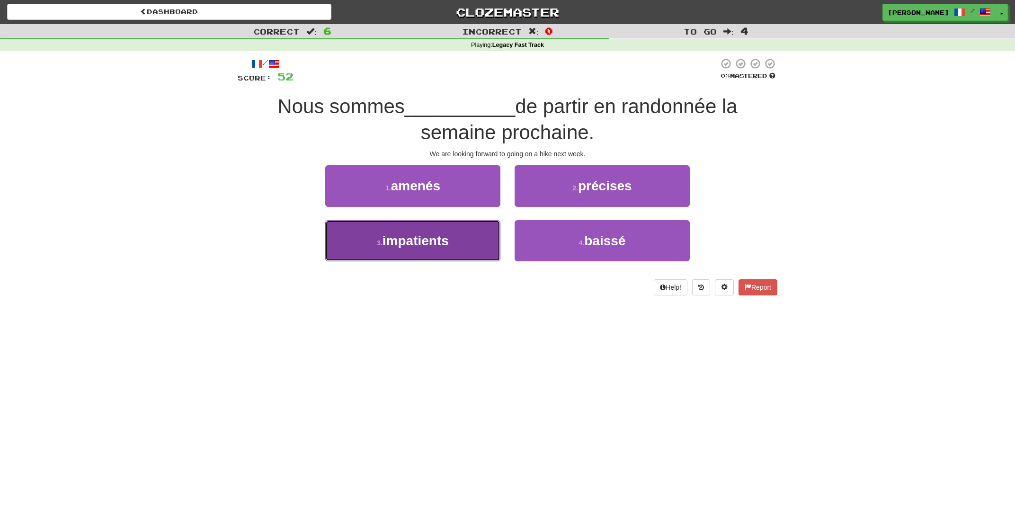
click at [469, 225] on button "3 . impatients" at bounding box center [412, 240] width 175 height 41
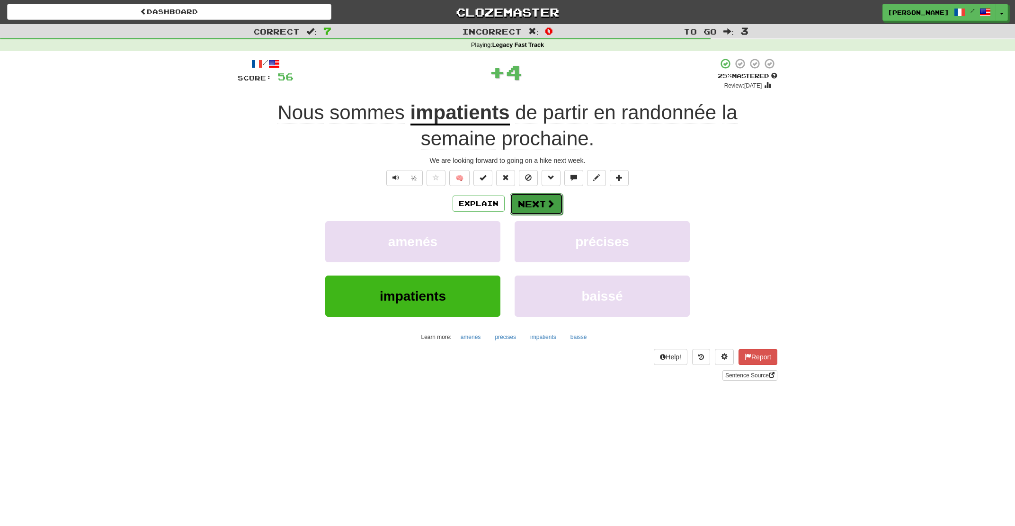
click at [529, 198] on button "Next" at bounding box center [536, 204] width 53 height 22
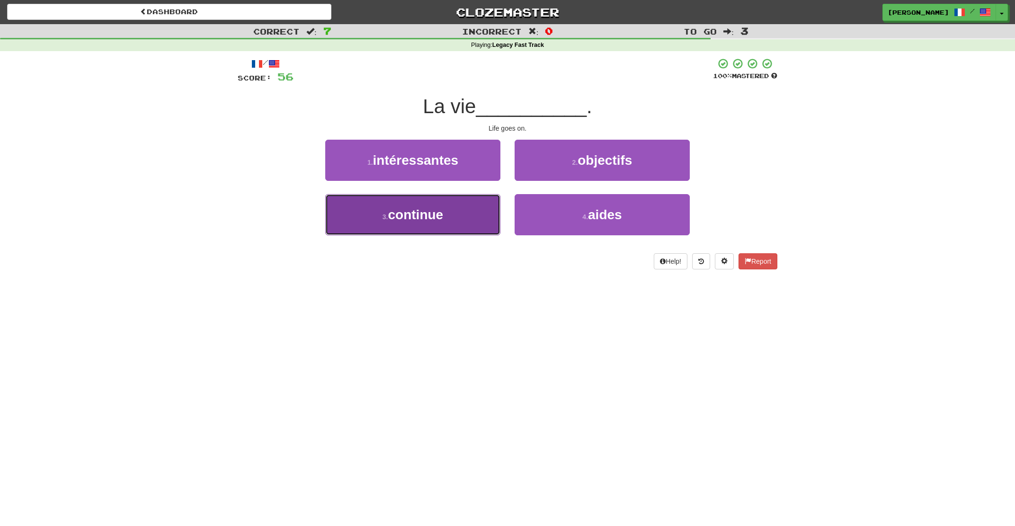
click at [489, 204] on button "3 . continue" at bounding box center [412, 214] width 175 height 41
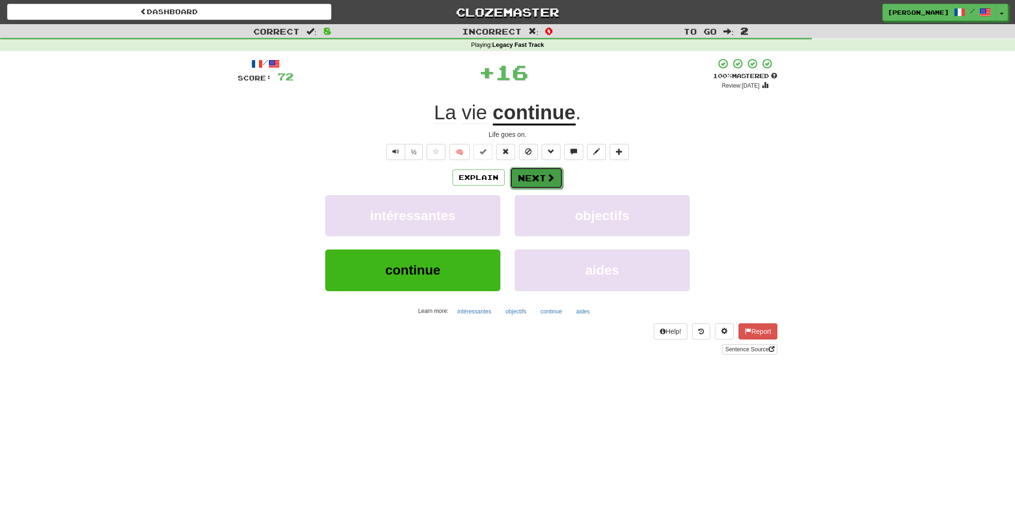
click at [541, 171] on button "Next" at bounding box center [536, 178] width 53 height 22
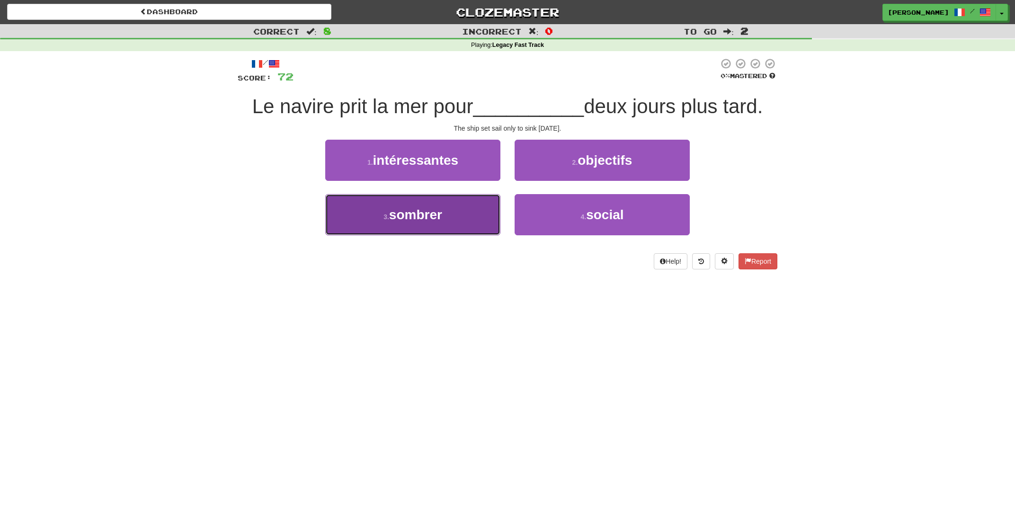
click at [455, 217] on button "3 . sombrer" at bounding box center [412, 214] width 175 height 41
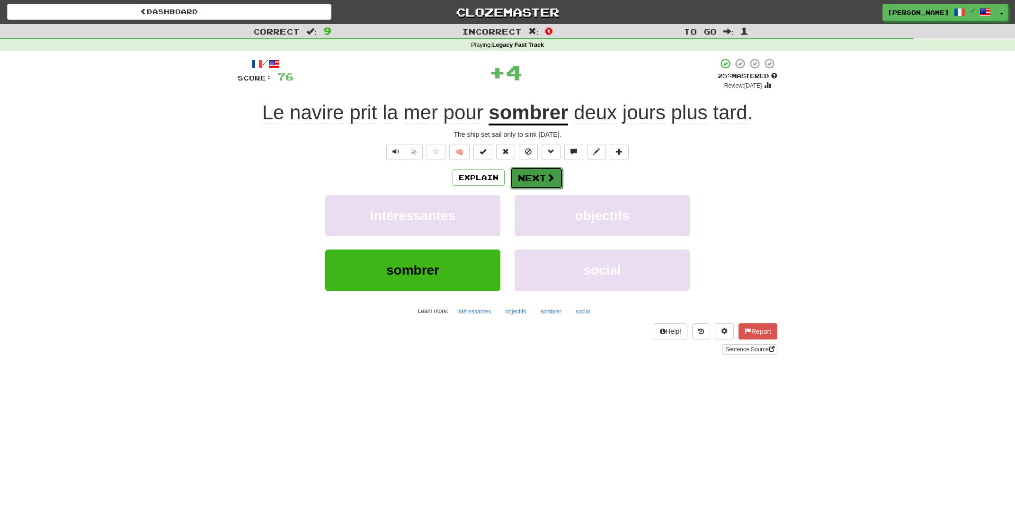
click at [532, 183] on button "Next" at bounding box center [536, 178] width 53 height 22
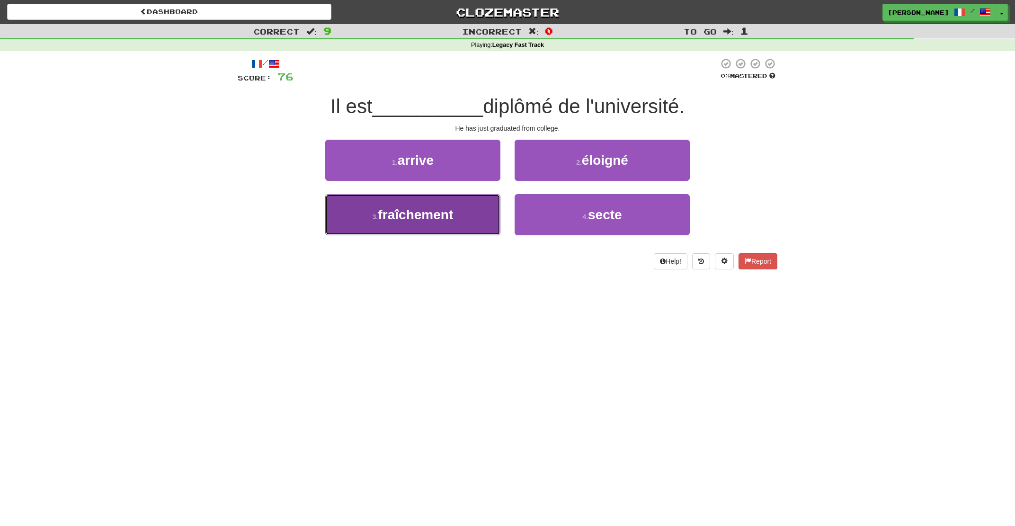
click at [488, 217] on button "3 . fraîchement" at bounding box center [412, 214] width 175 height 41
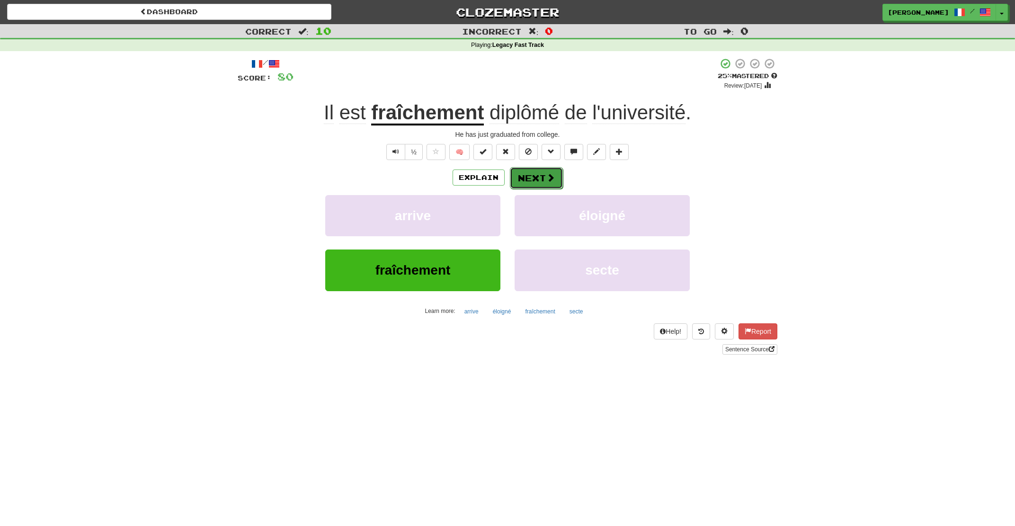
click at [543, 180] on button "Next" at bounding box center [536, 178] width 53 height 22
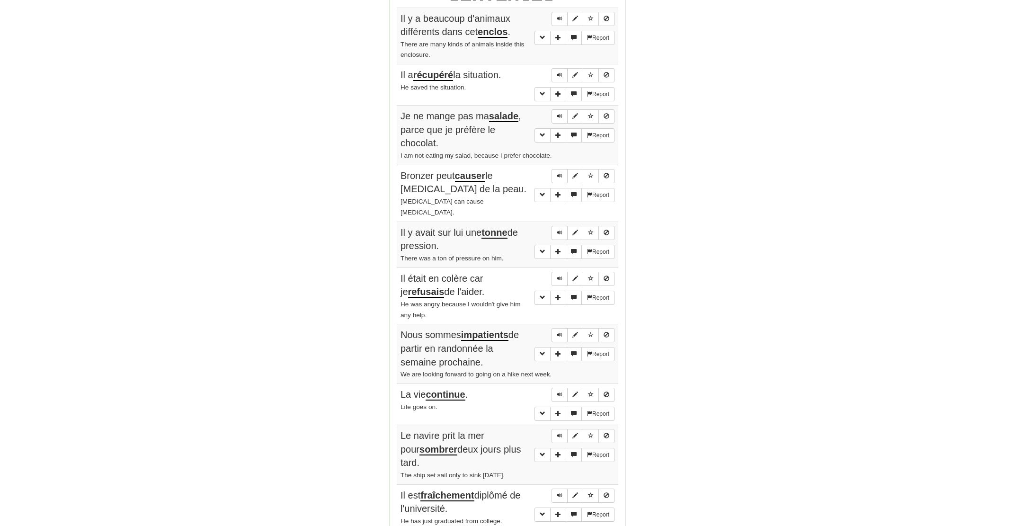
scroll to position [558, 0]
drag, startPoint x: 520, startPoint y: 432, endPoint x: 391, endPoint y: 327, distance: 166.8
click at [391, 327] on div "Stats: Score: + 80 Time: 1 : 0 2 New: 5 Review: 5 Correct: 10 Incorrect: 0 Get …" at bounding box center [507, 60] width 236 height 954
copy td "Nous sommes impatients de partir en randonnée la semaine prochaine. We are look…"
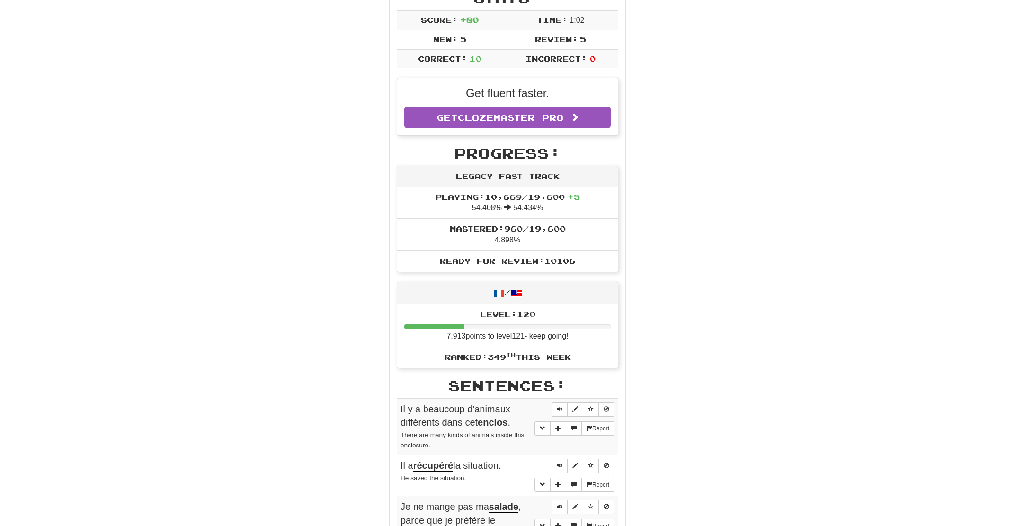
scroll to position [0, 0]
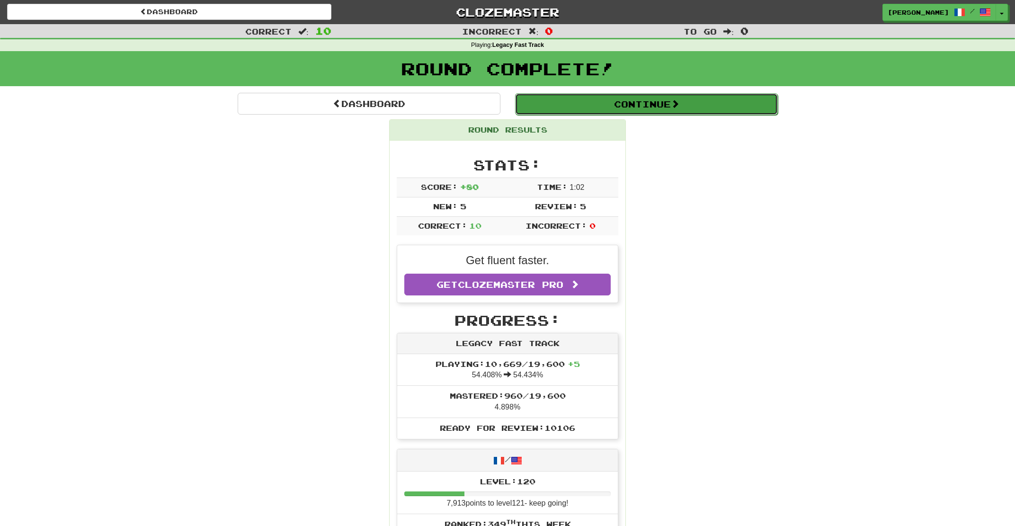
click at [653, 107] on button "Continue" at bounding box center [646, 104] width 263 height 22
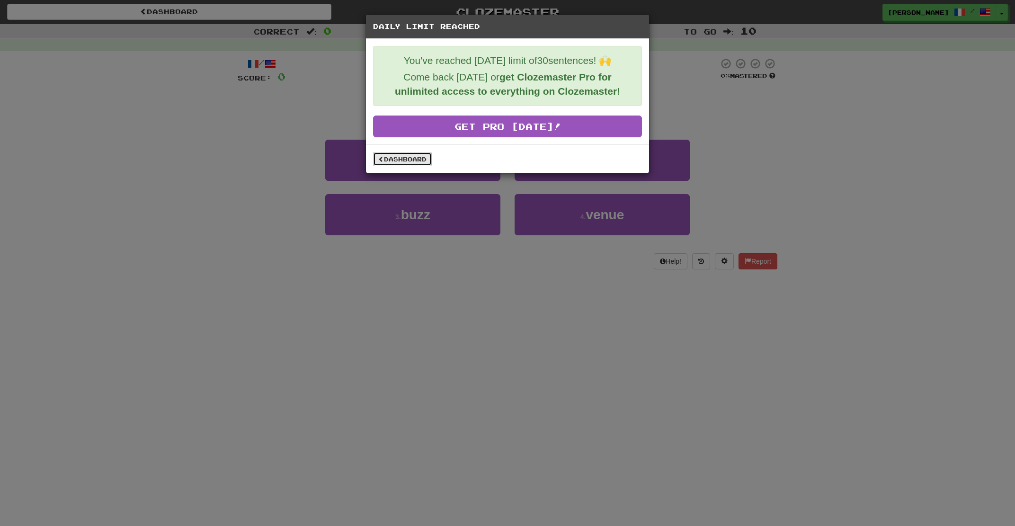
click at [395, 160] on link "Dashboard" at bounding box center [402, 159] width 59 height 14
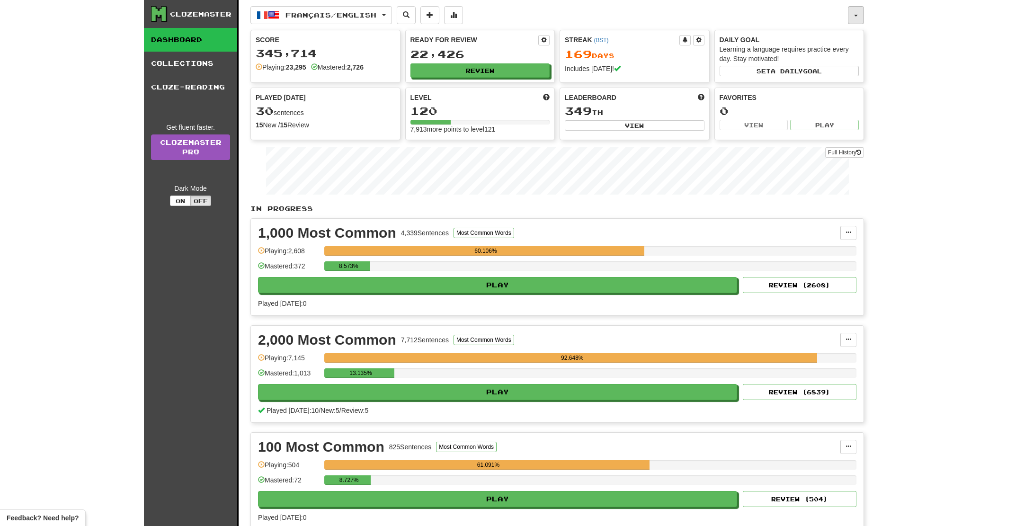
click at [856, 14] on button "button" at bounding box center [855, 15] width 16 height 18
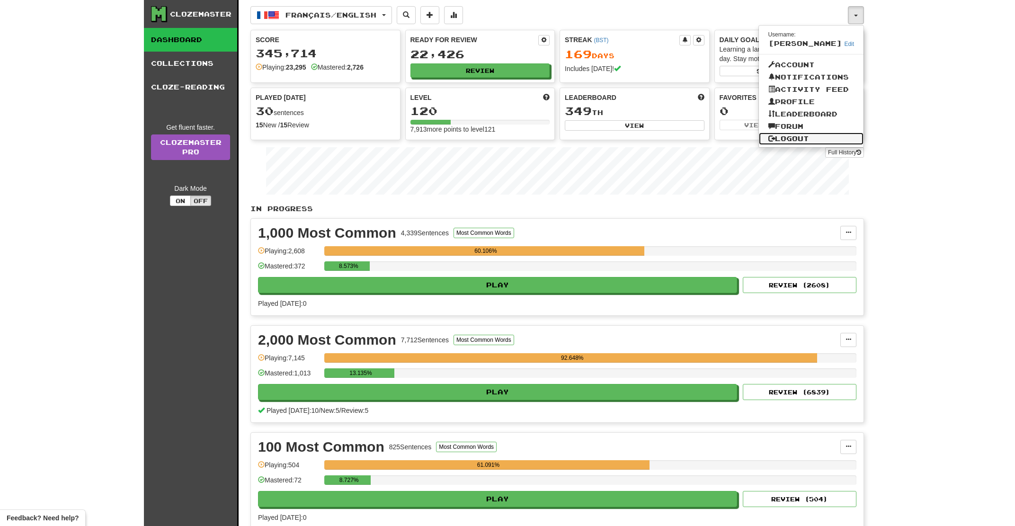
click at [811, 139] on link "Logout" at bounding box center [811, 138] width 105 height 12
